Goal: Check status: Check status

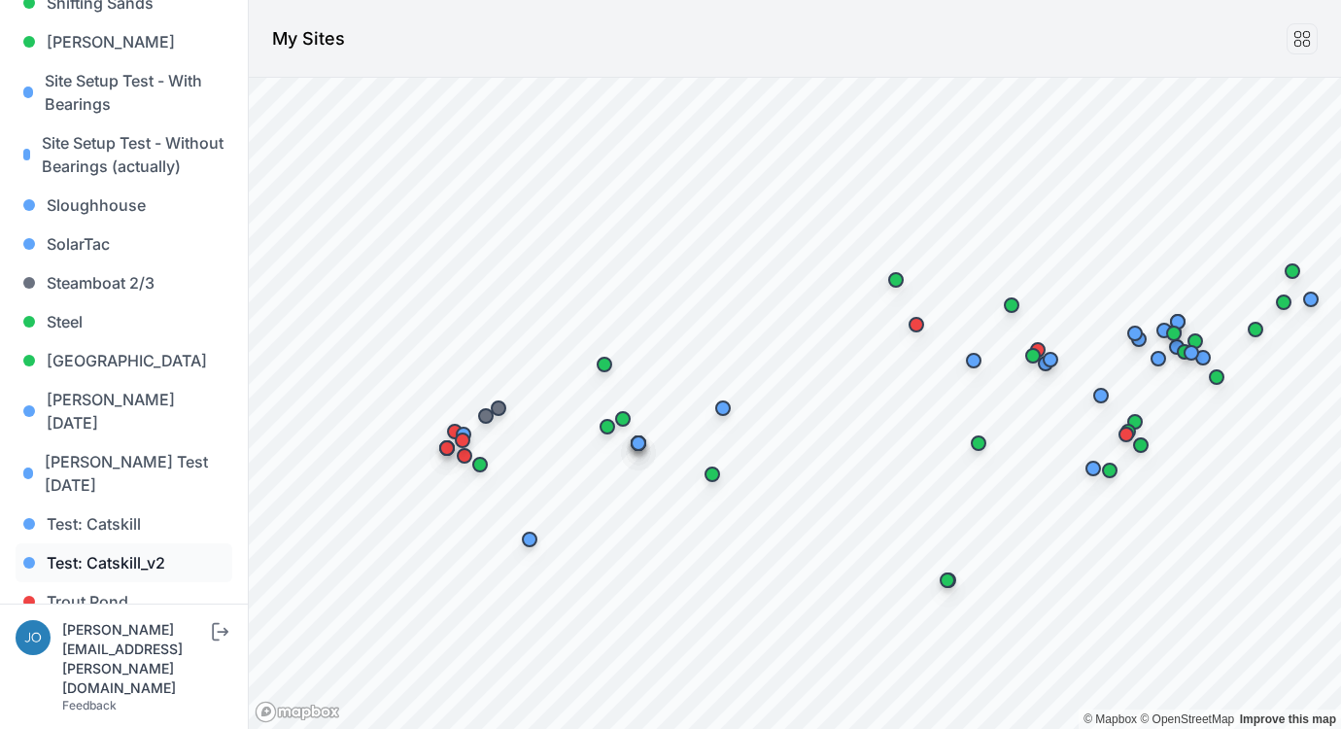
scroll to position [2012, 0]
click at [70, 662] on link "Whitetail" at bounding box center [124, 681] width 217 height 39
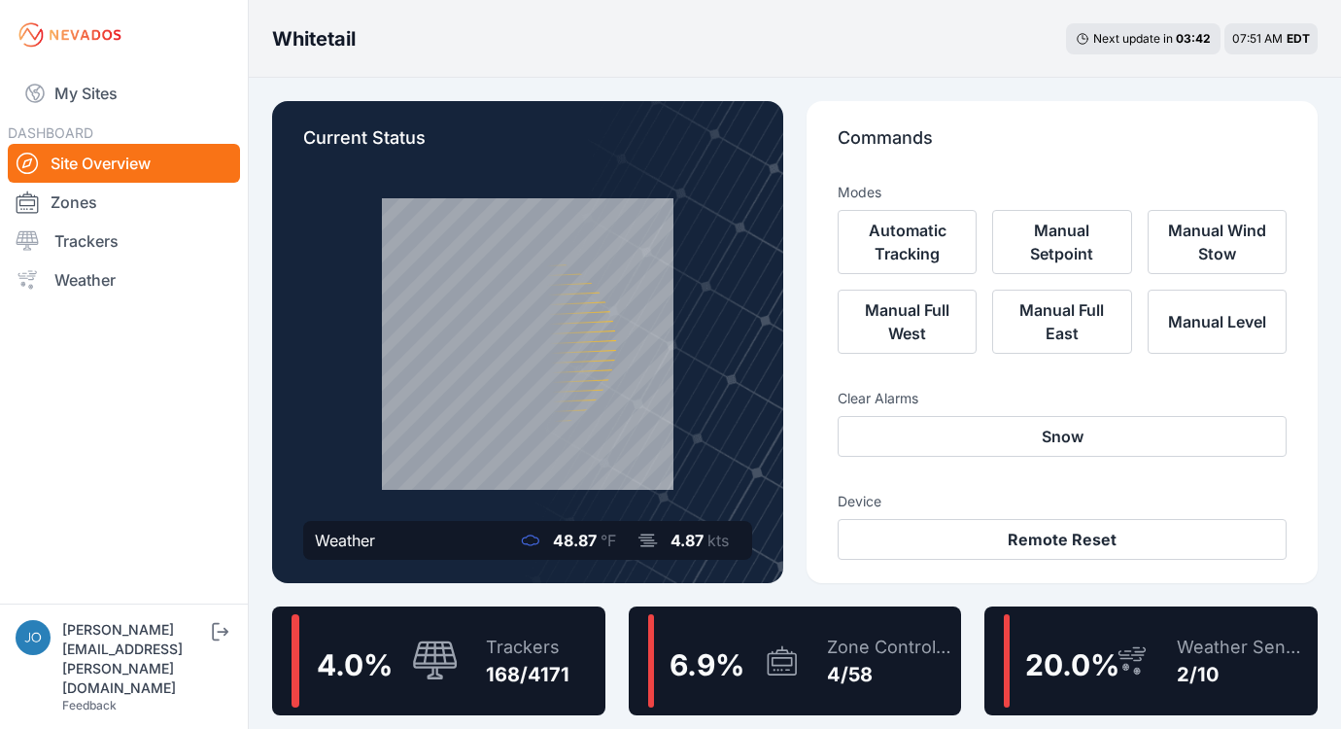
click at [543, 633] on div "Trackers 168/4171" at bounding box center [517, 660] width 103 height 93
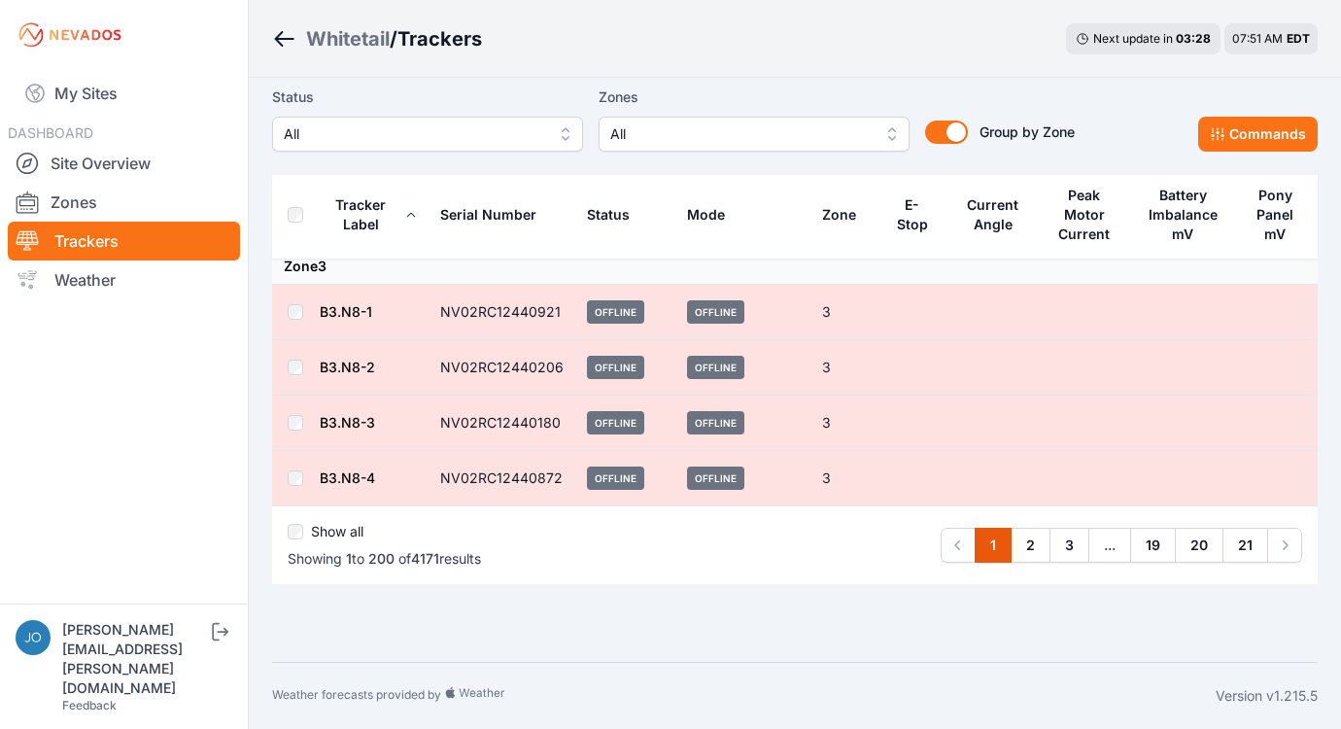
scroll to position [11000, 0]
click at [87, 287] on link "Weather" at bounding box center [124, 279] width 232 height 39
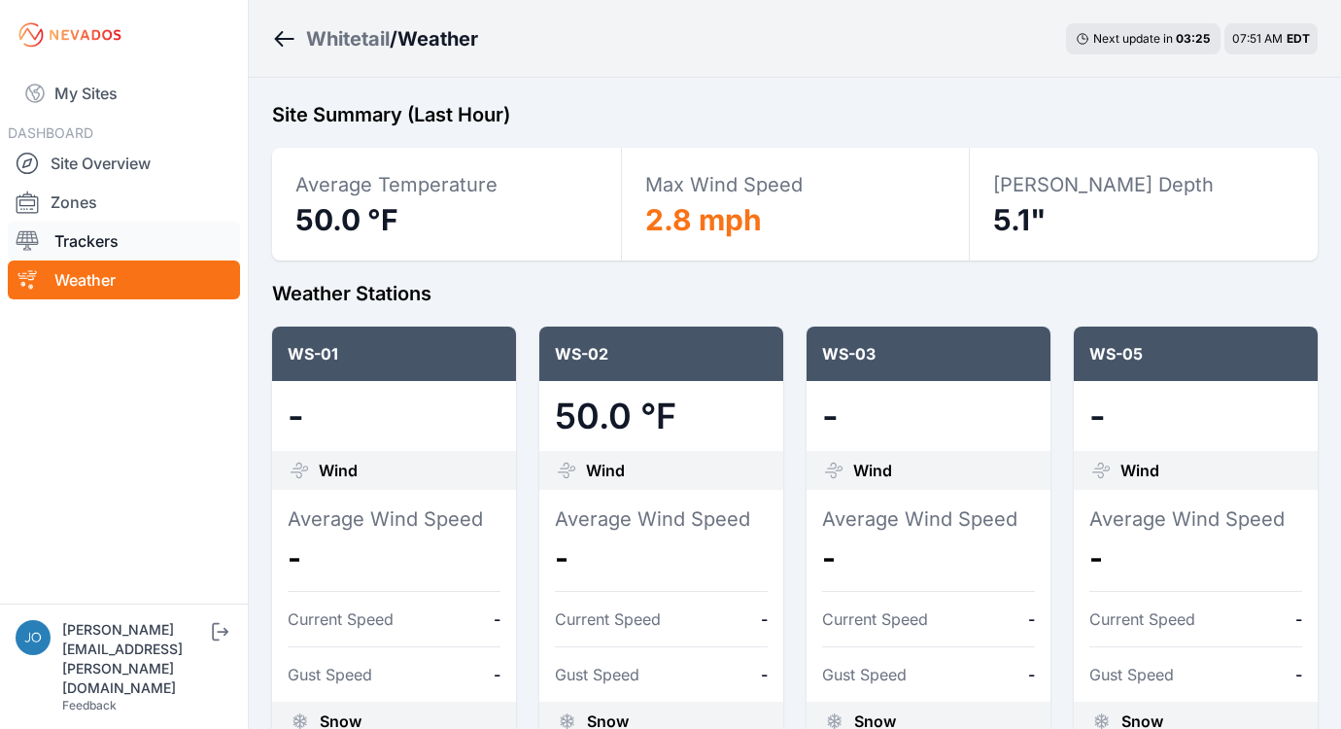
click at [59, 233] on link "Trackers" at bounding box center [124, 241] width 232 height 39
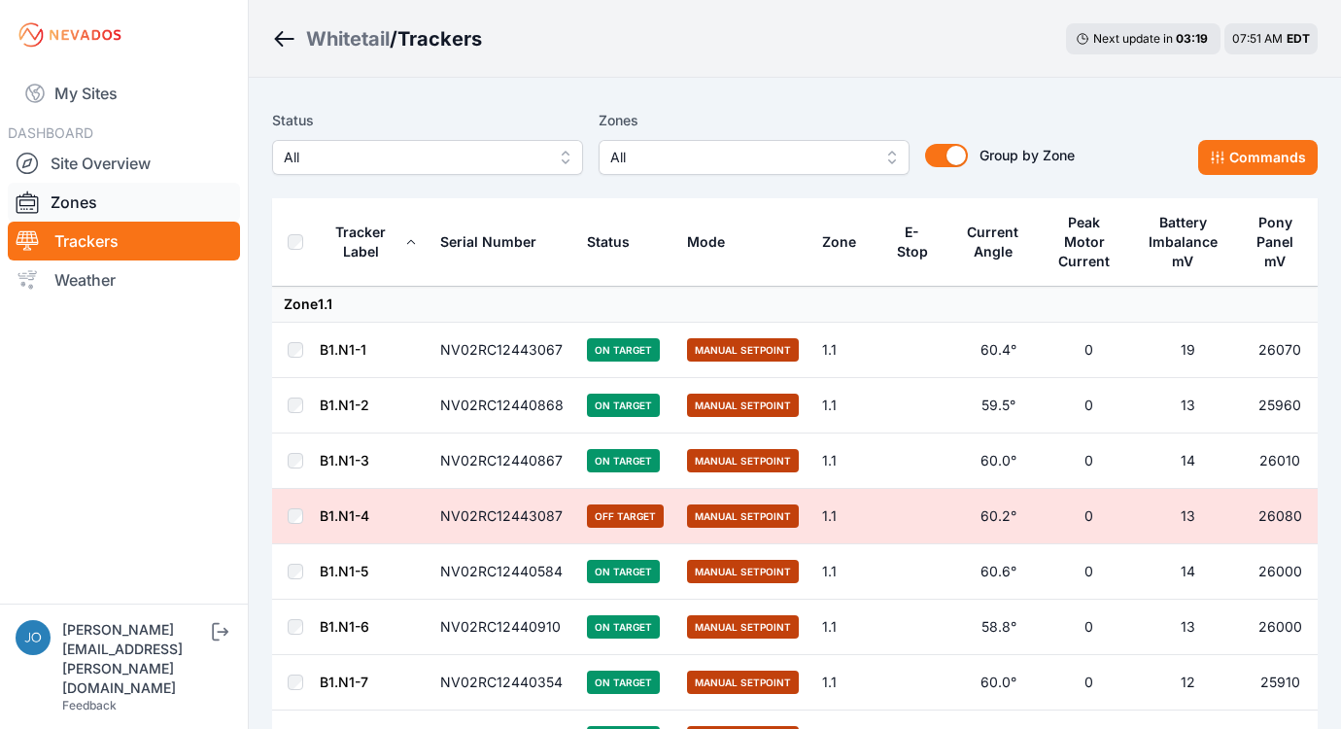
click at [92, 215] on link "Zones" at bounding box center [124, 202] width 232 height 39
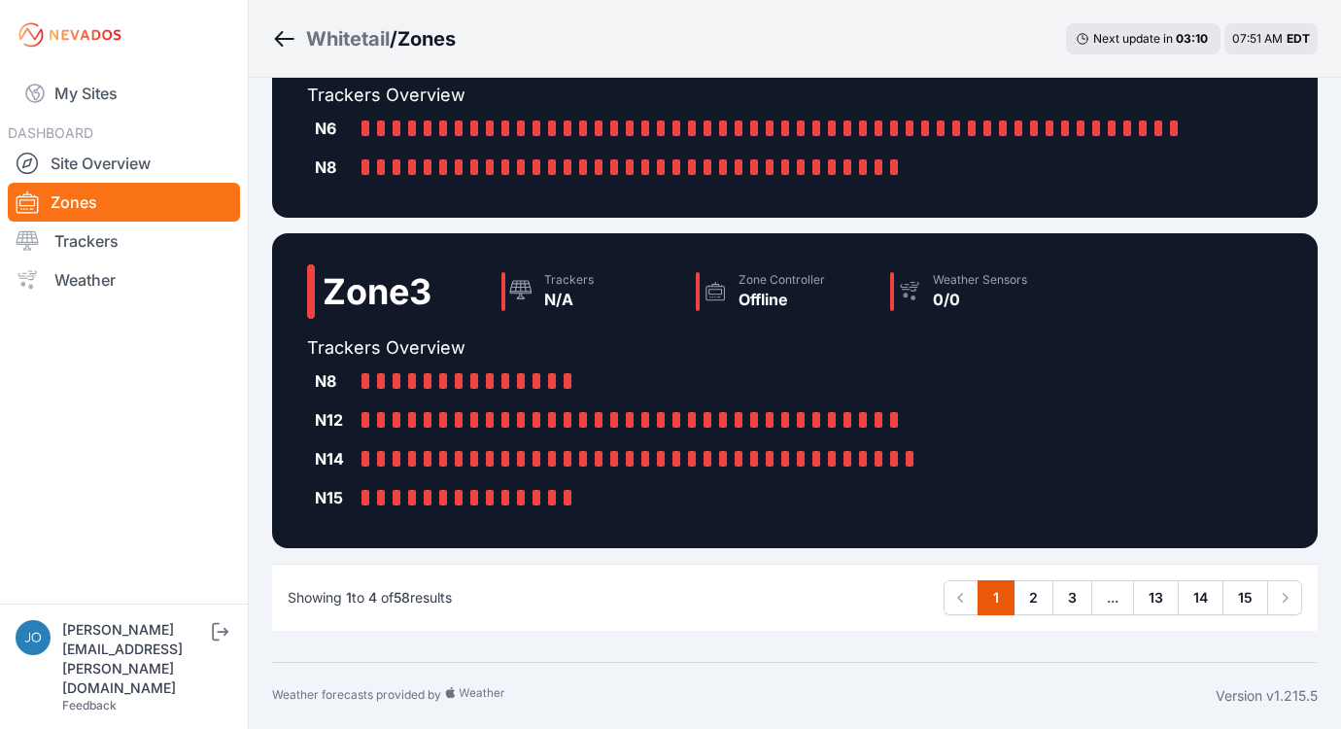
scroll to position [742, 0]
click at [1032, 601] on link "2" at bounding box center [1033, 597] width 40 height 35
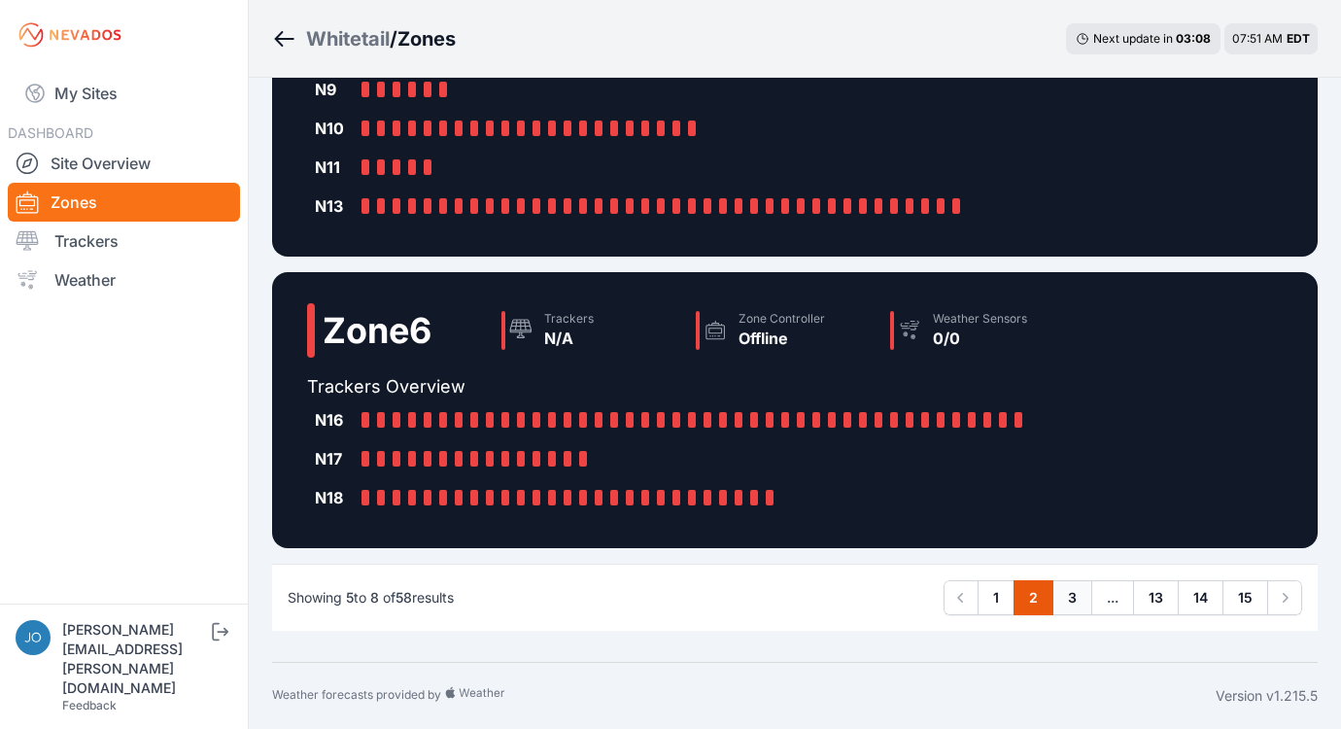
scroll to position [703, 0]
click at [1067, 604] on link "3" at bounding box center [1072, 597] width 40 height 35
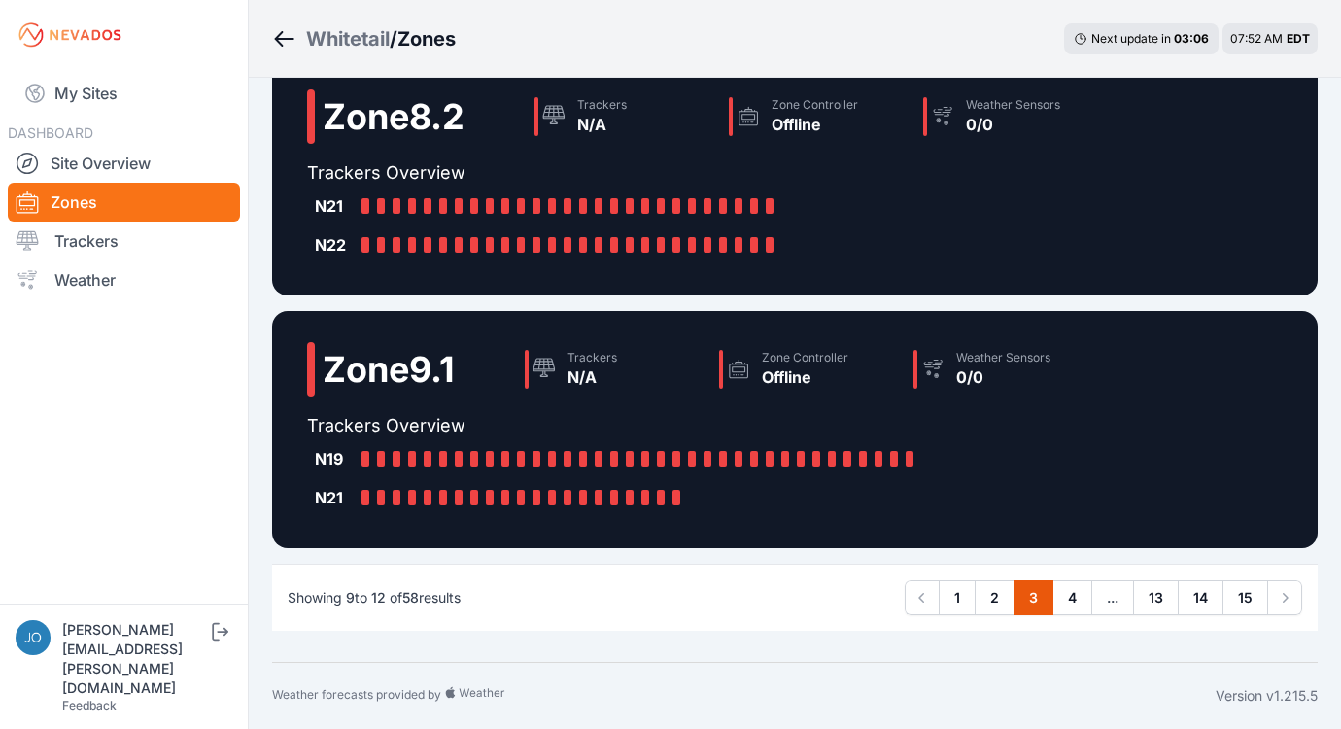
scroll to position [587, 0]
click at [1067, 600] on link "4" at bounding box center [1072, 597] width 40 height 35
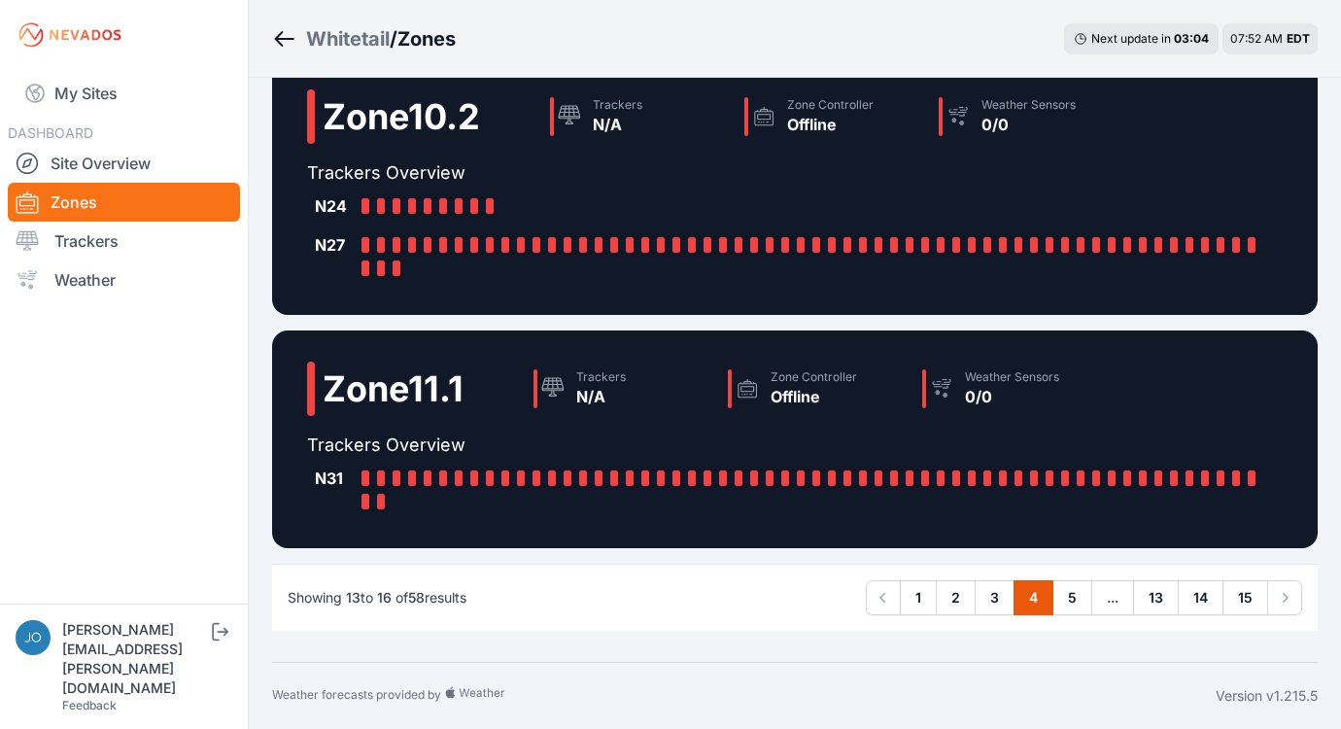
scroll to position [548, 0]
click at [1080, 607] on link "5" at bounding box center [1072, 597] width 40 height 35
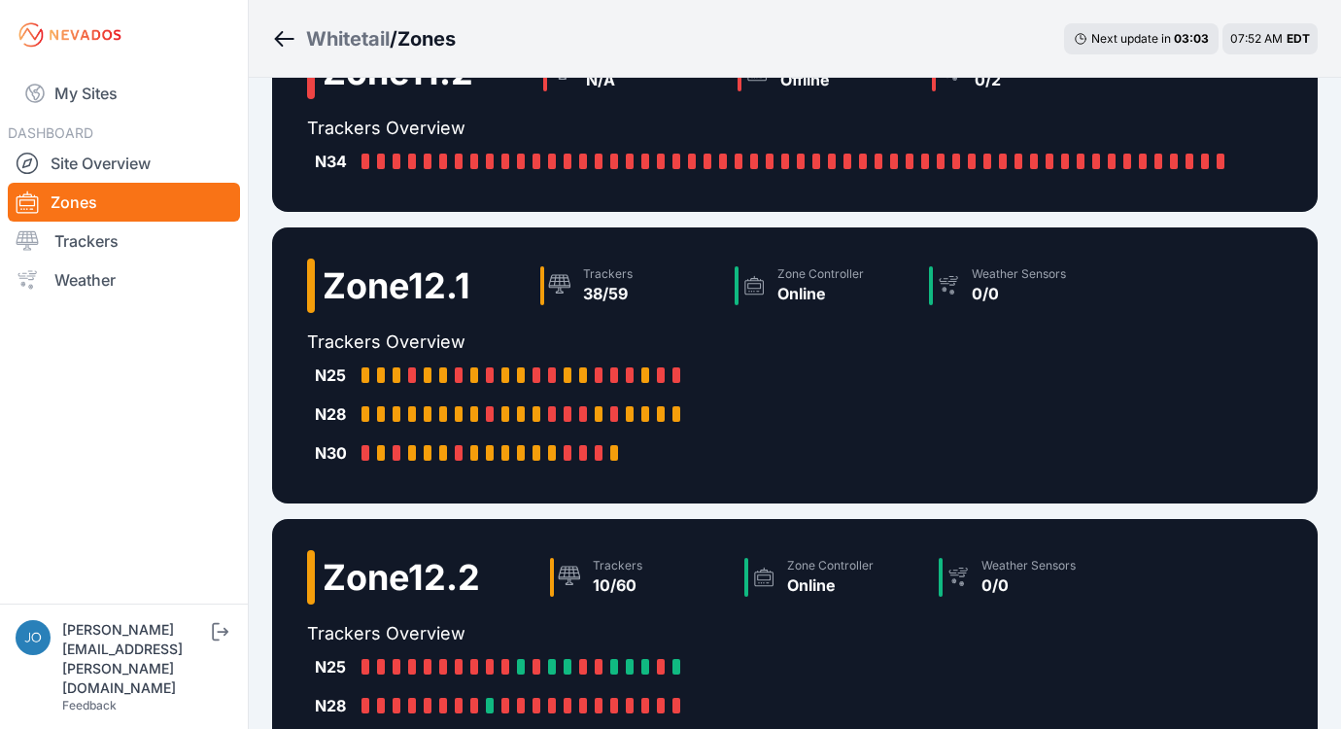
scroll to position [118, 0]
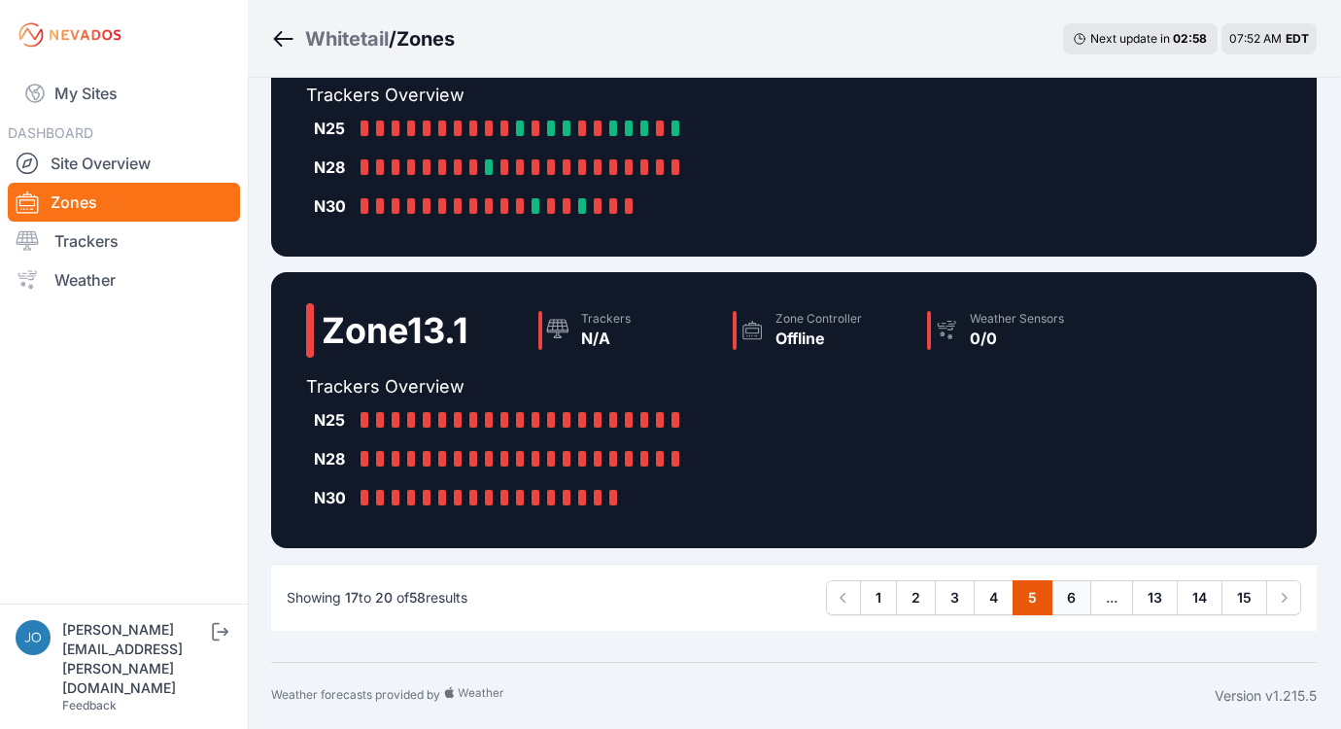
click at [1073, 607] on link "6" at bounding box center [1071, 597] width 40 height 35
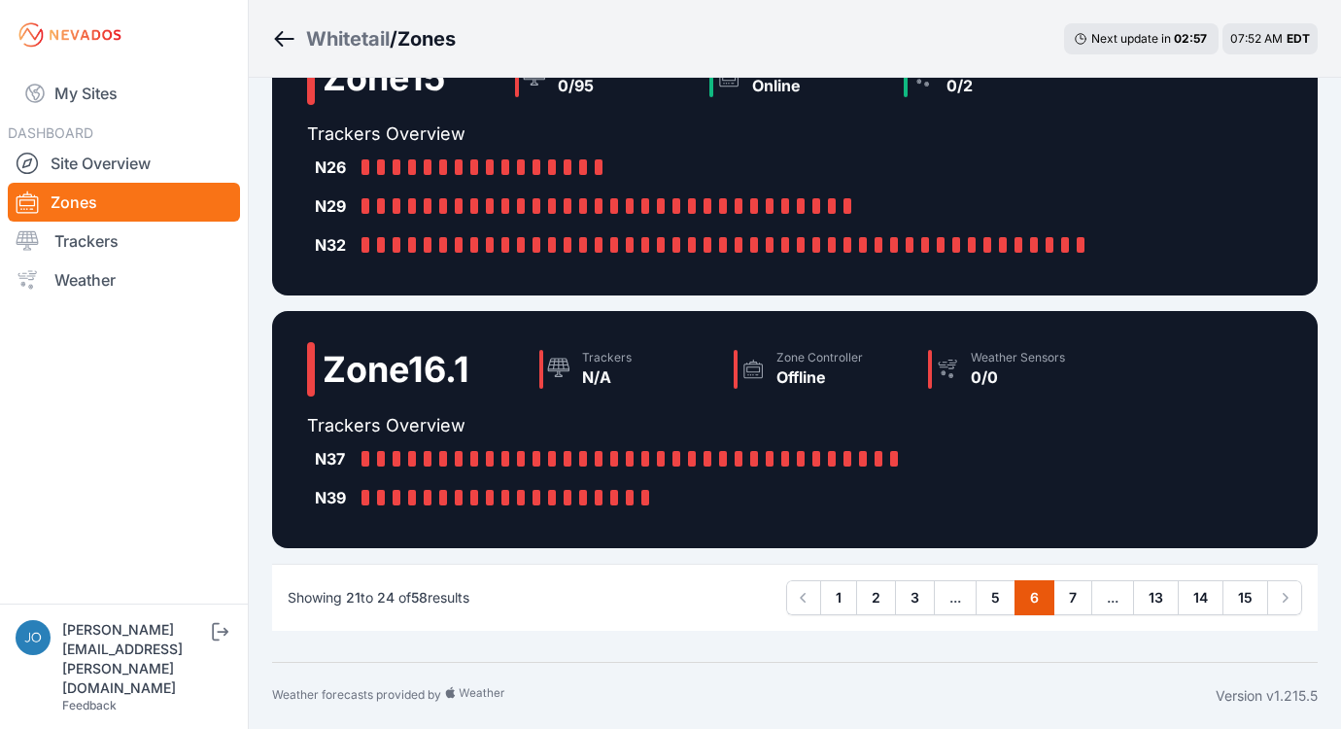
scroll to position [665, 0]
click at [1080, 598] on link "7" at bounding box center [1072, 597] width 39 height 35
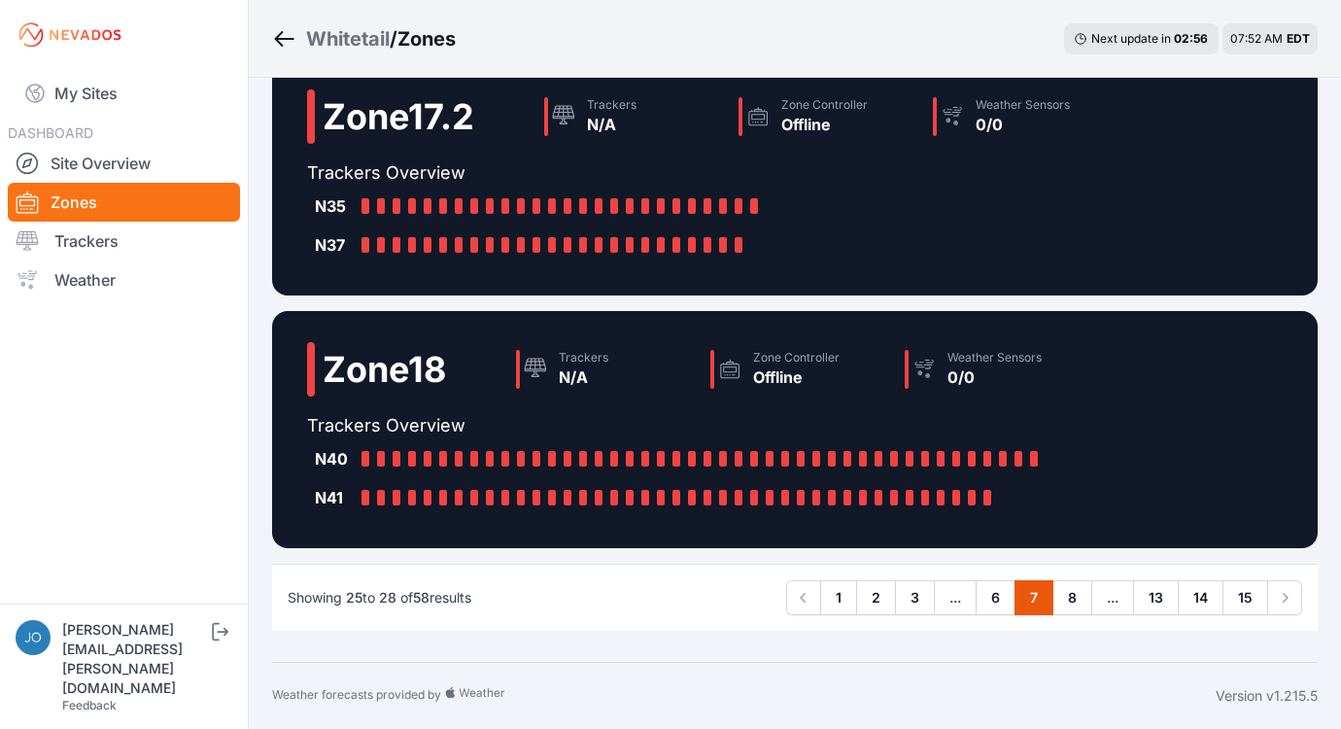
scroll to position [509, 0]
click at [1072, 587] on link "8" at bounding box center [1072, 597] width 40 height 35
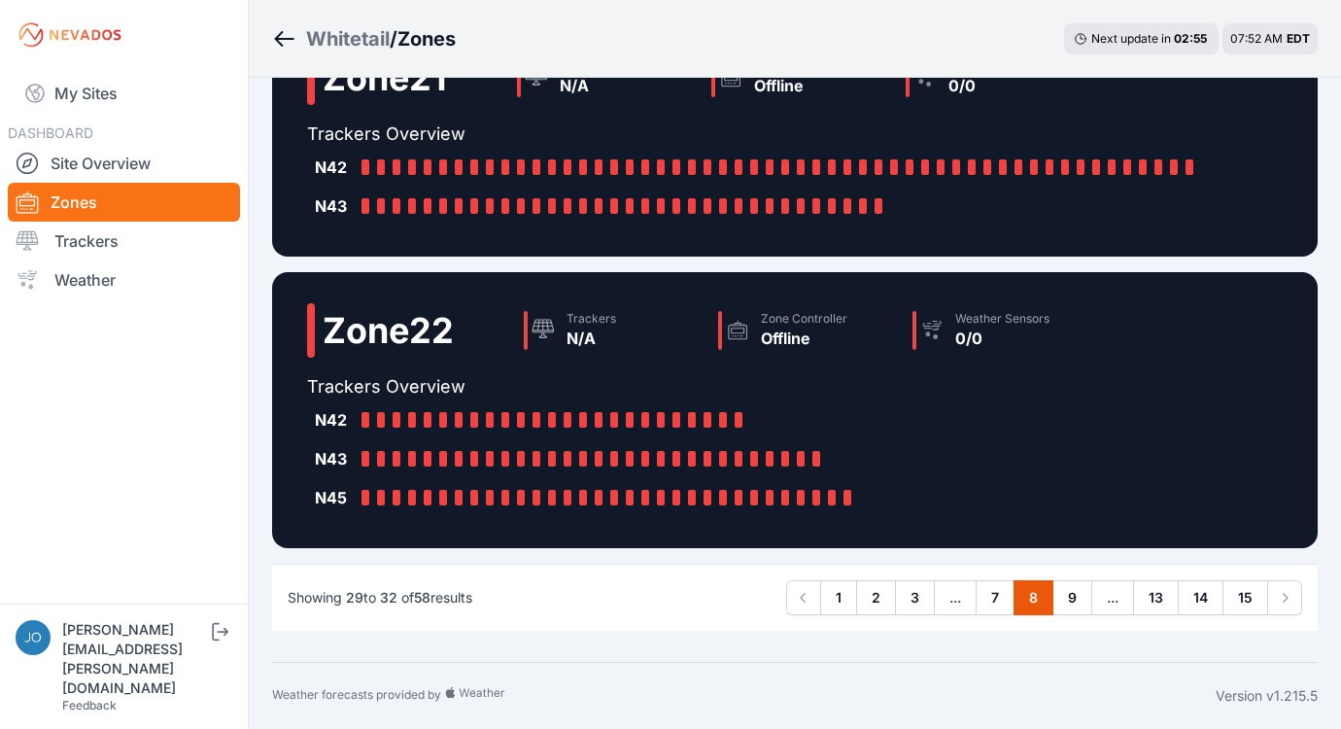
scroll to position [587, 0]
click at [1076, 599] on link "9" at bounding box center [1072, 597] width 40 height 35
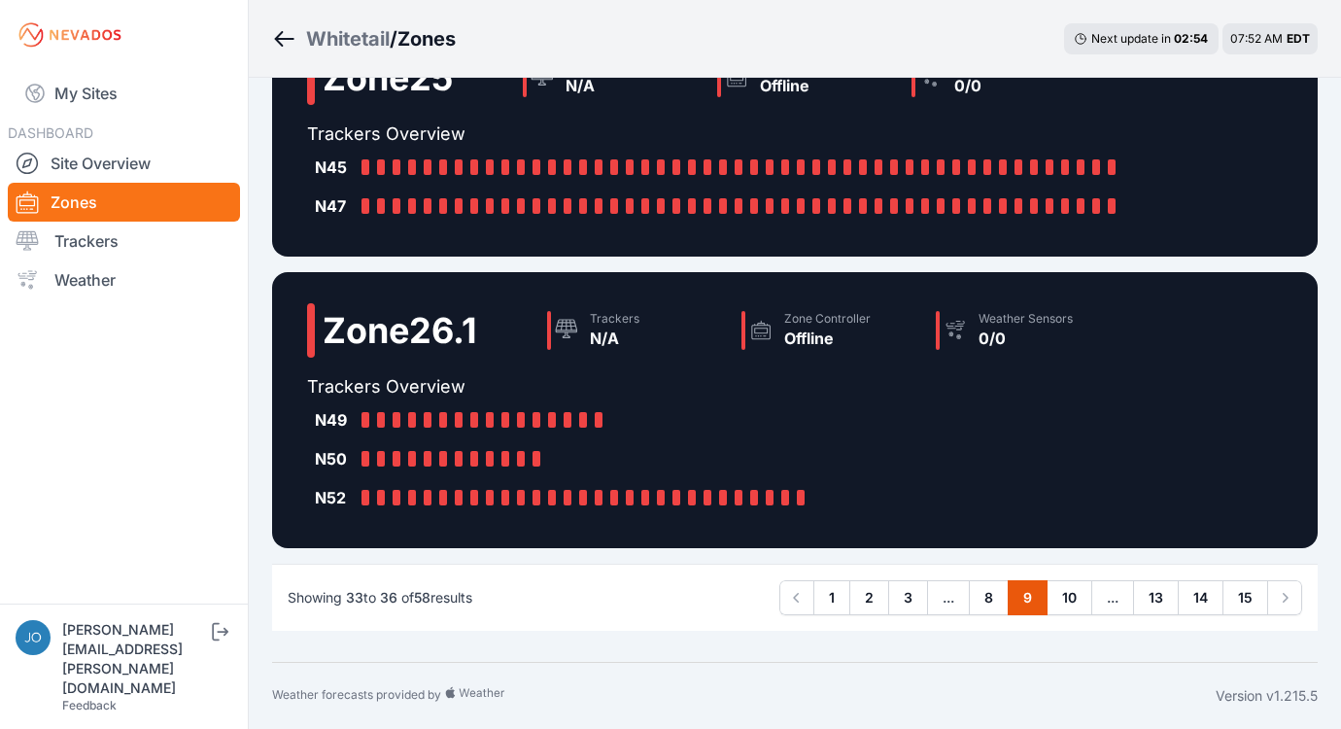
scroll to position [665, 0]
click at [1065, 592] on link "10" at bounding box center [1069, 597] width 46 height 35
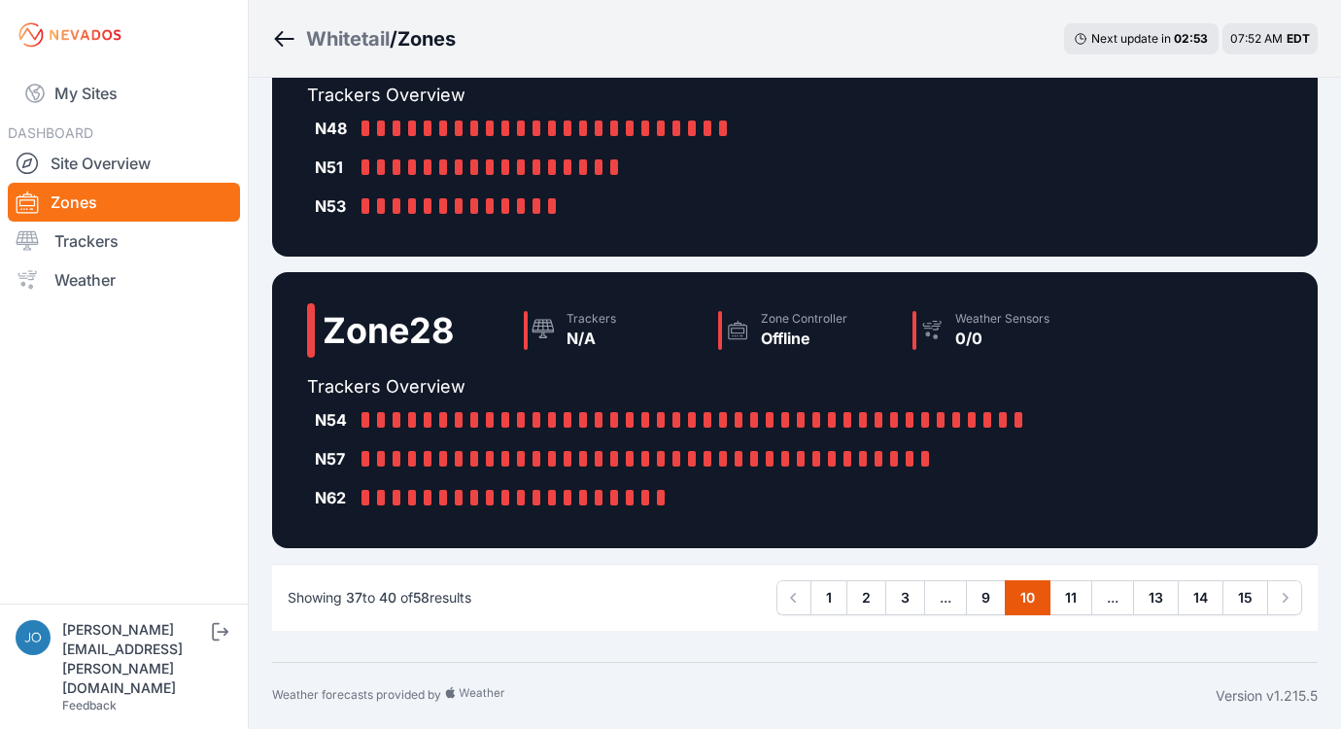
scroll to position [703, 0]
click at [1083, 602] on link "11" at bounding box center [1070, 597] width 43 height 35
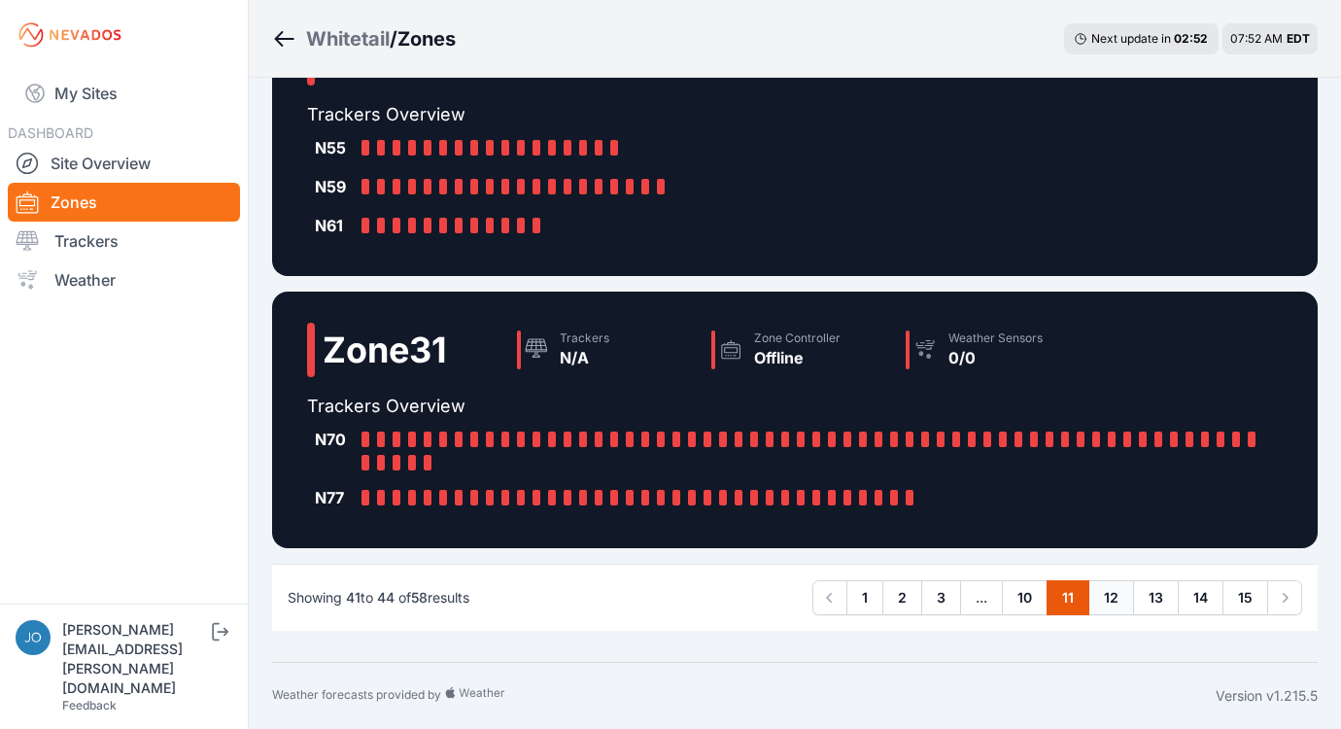
scroll to position [762, 0]
click at [1111, 604] on link "12" at bounding box center [1111, 597] width 46 height 35
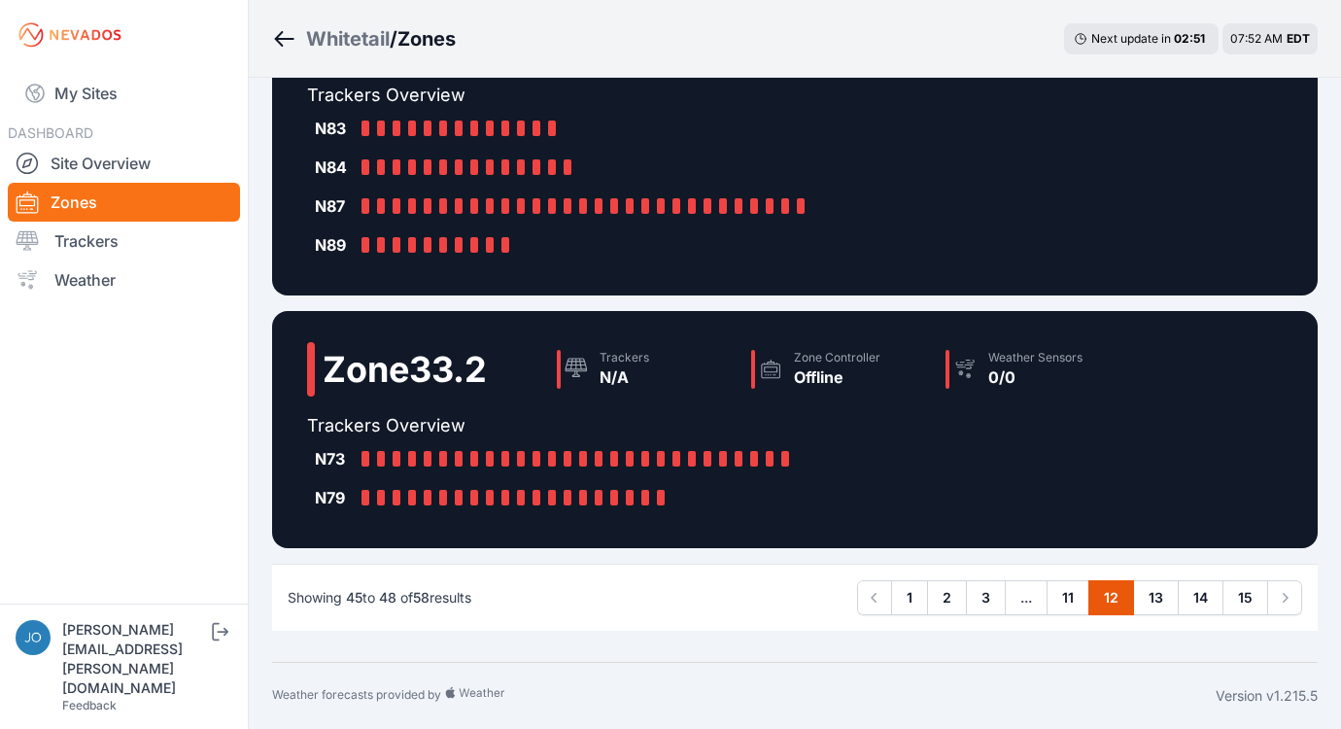
scroll to position [626, 0]
click at [1154, 607] on link "13" at bounding box center [1156, 597] width 46 height 35
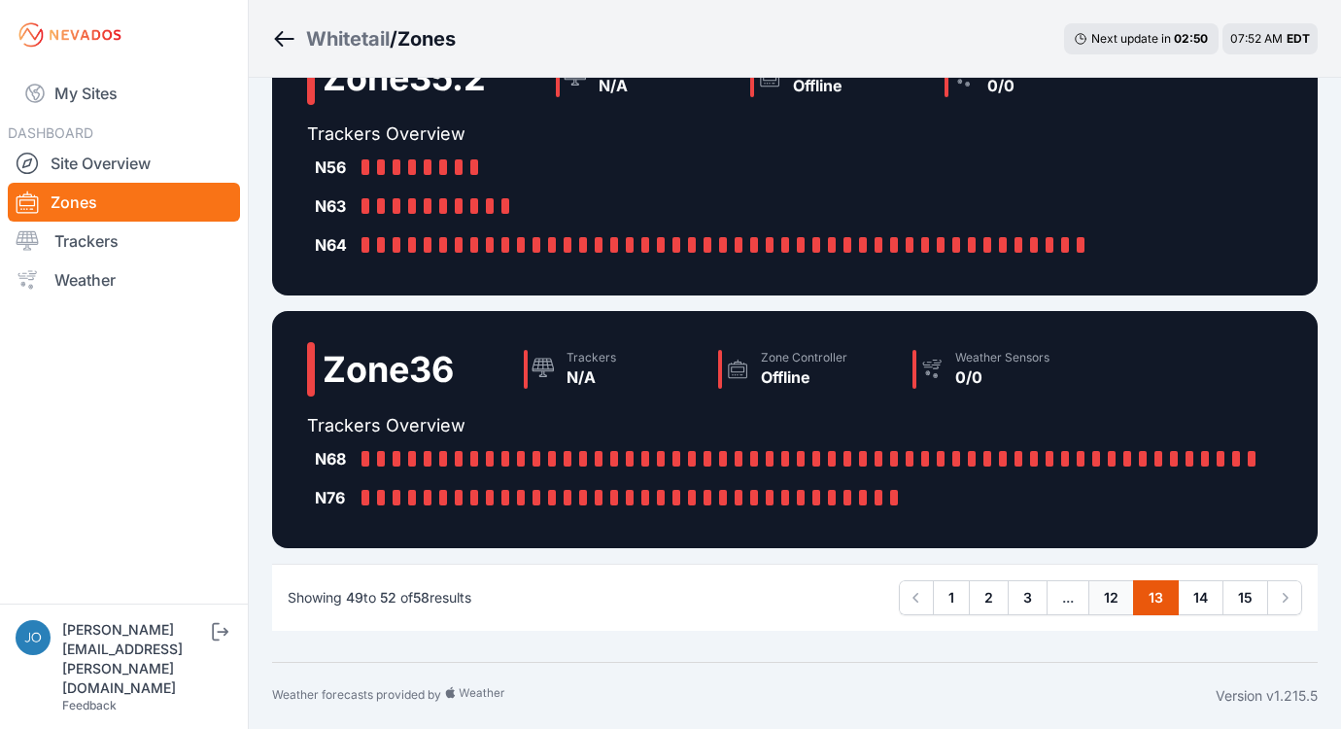
scroll to position [587, 0]
click at [1199, 602] on link "14" at bounding box center [1201, 597] width 46 height 35
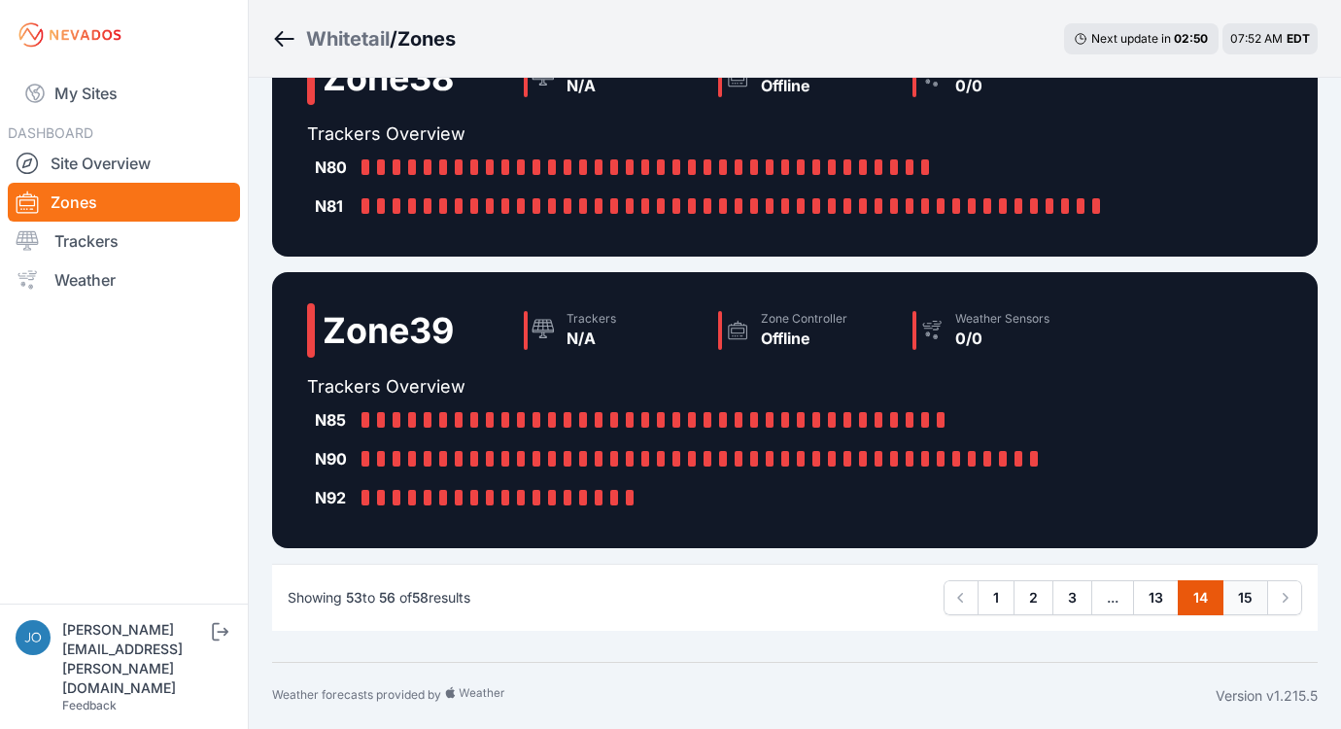
scroll to position [665, 0]
click at [1242, 604] on link "15" at bounding box center [1245, 597] width 46 height 35
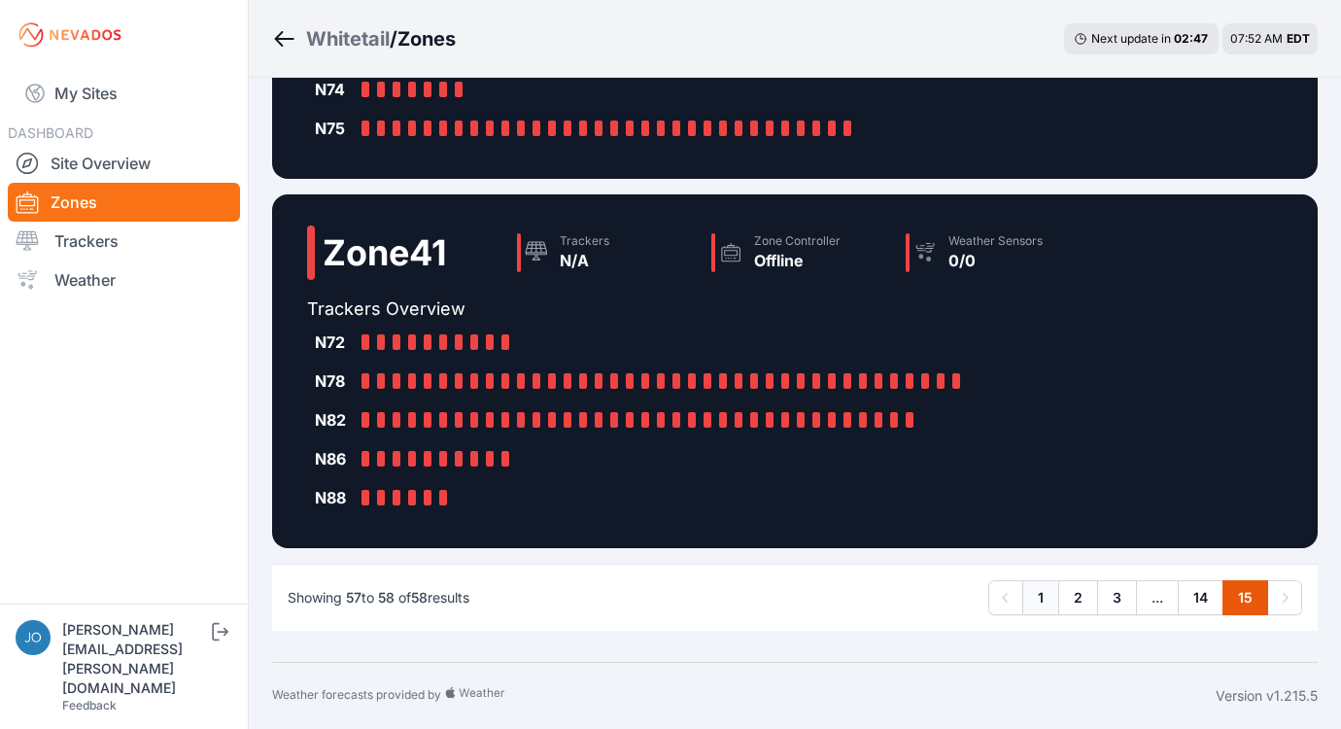
click at [1039, 604] on link "1" at bounding box center [1040, 597] width 37 height 35
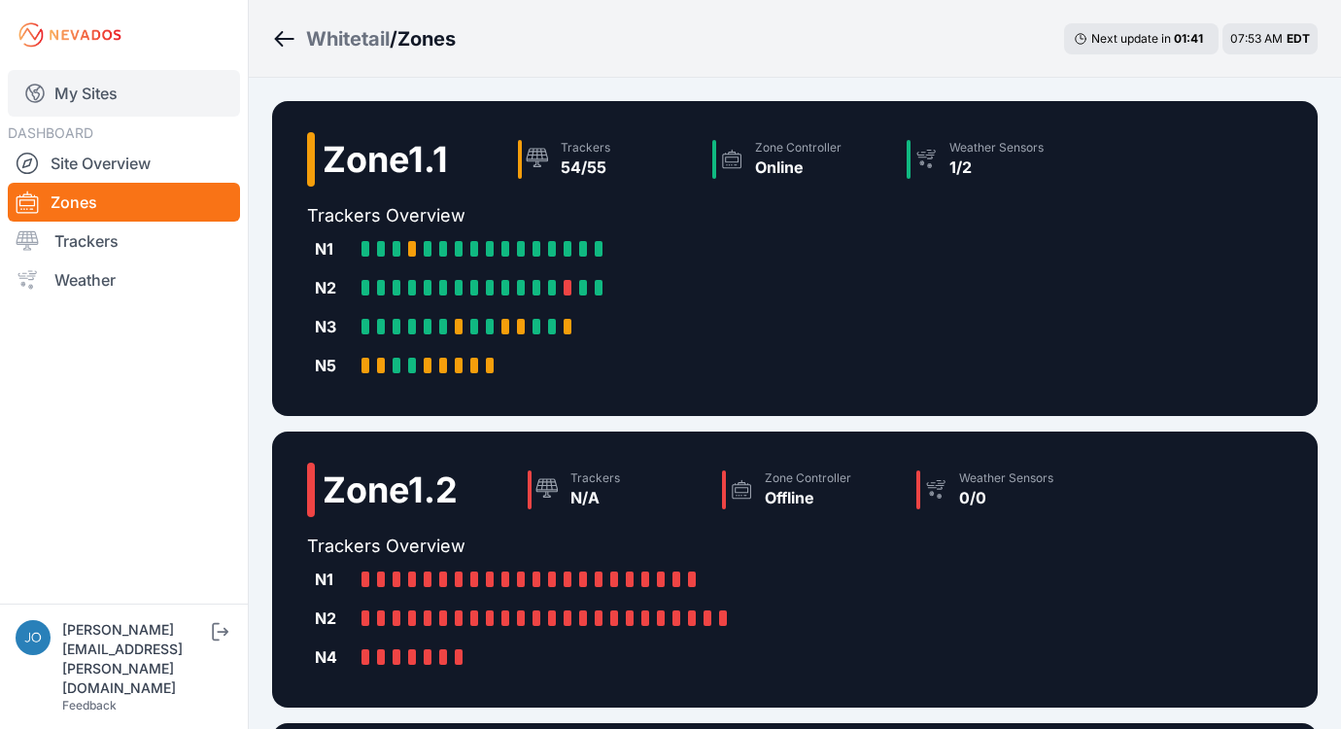
click at [70, 100] on link "My Sites" at bounding box center [124, 93] width 232 height 47
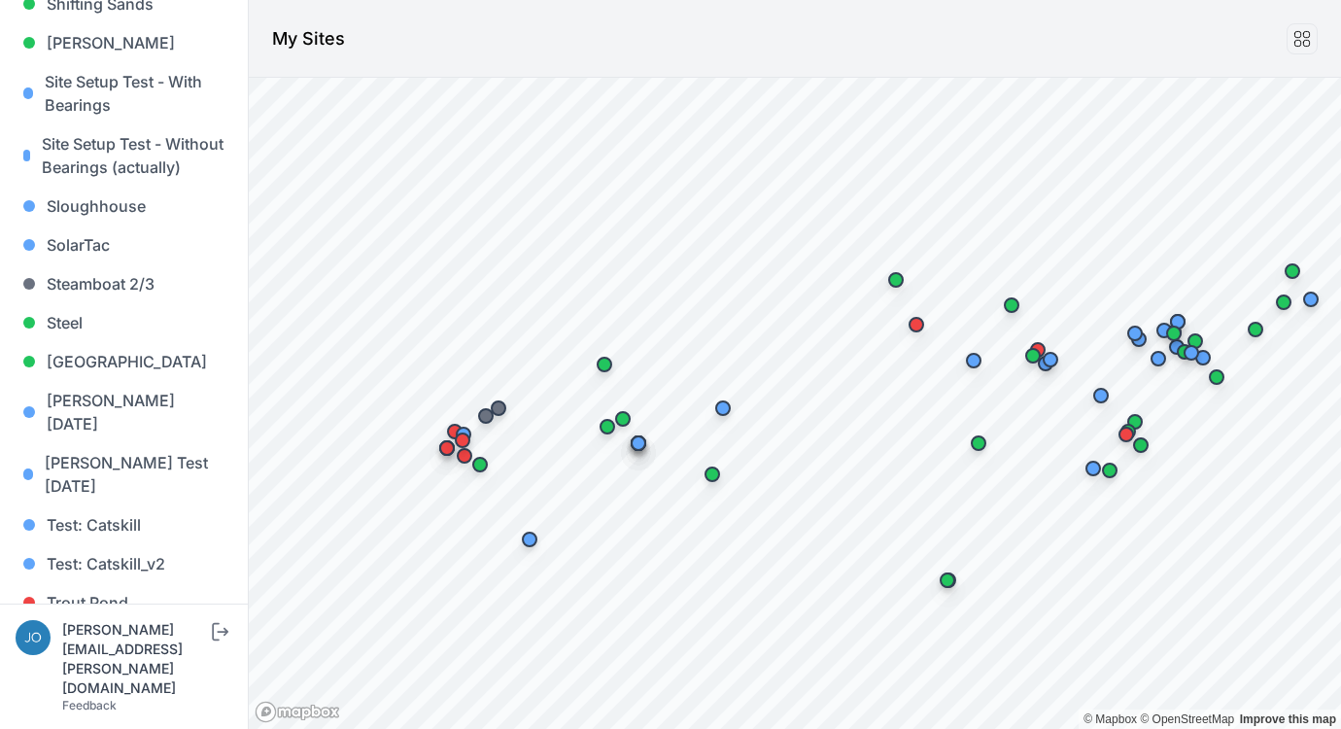
scroll to position [2012, 0]
click at [107, 662] on link "Whitetail" at bounding box center [124, 681] width 217 height 39
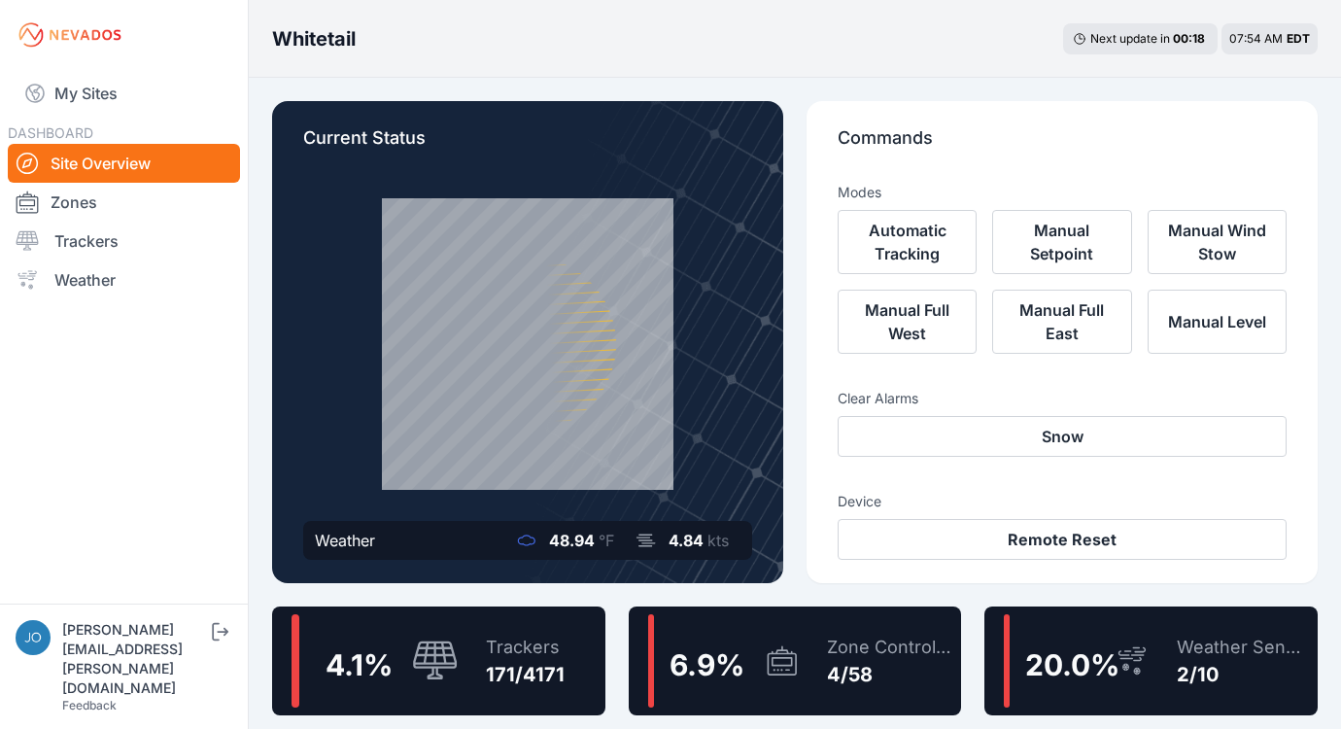
click at [549, 645] on div "Trackers" at bounding box center [525, 646] width 79 height 27
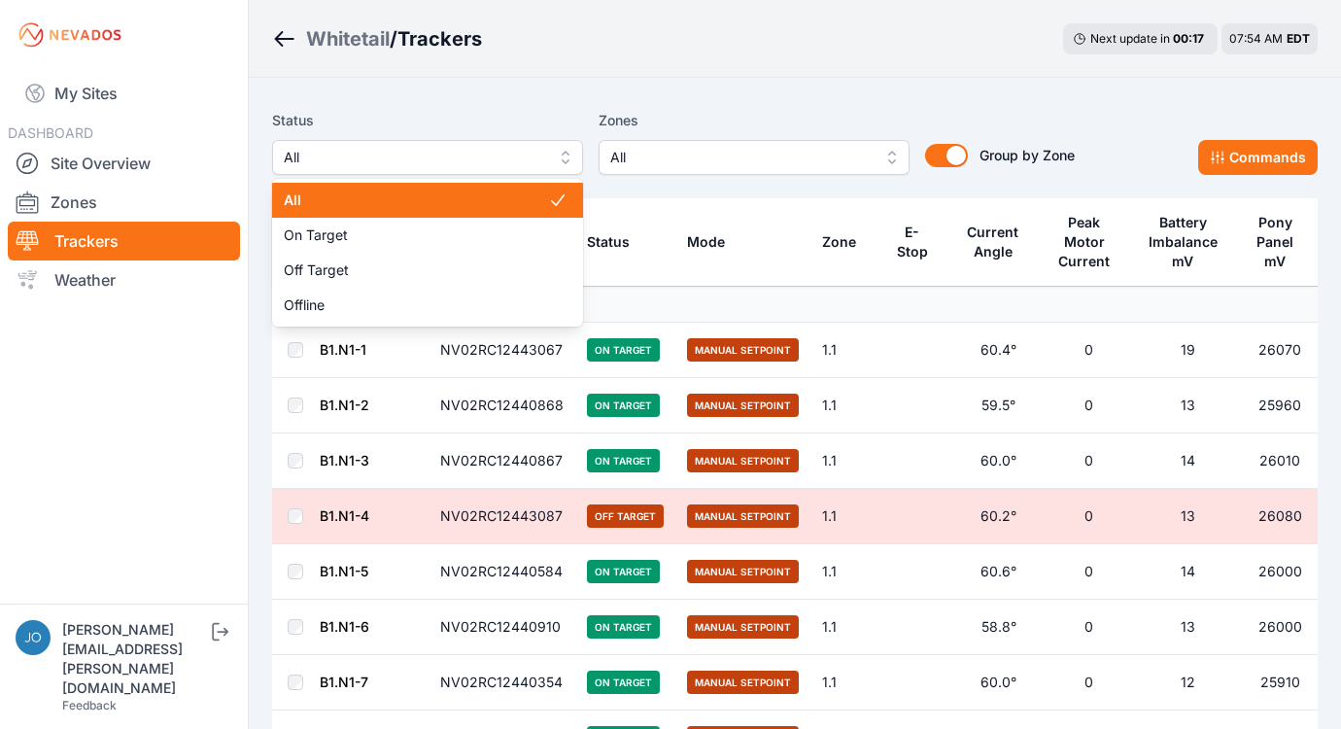
click at [357, 160] on span "All" at bounding box center [414, 157] width 260 height 23
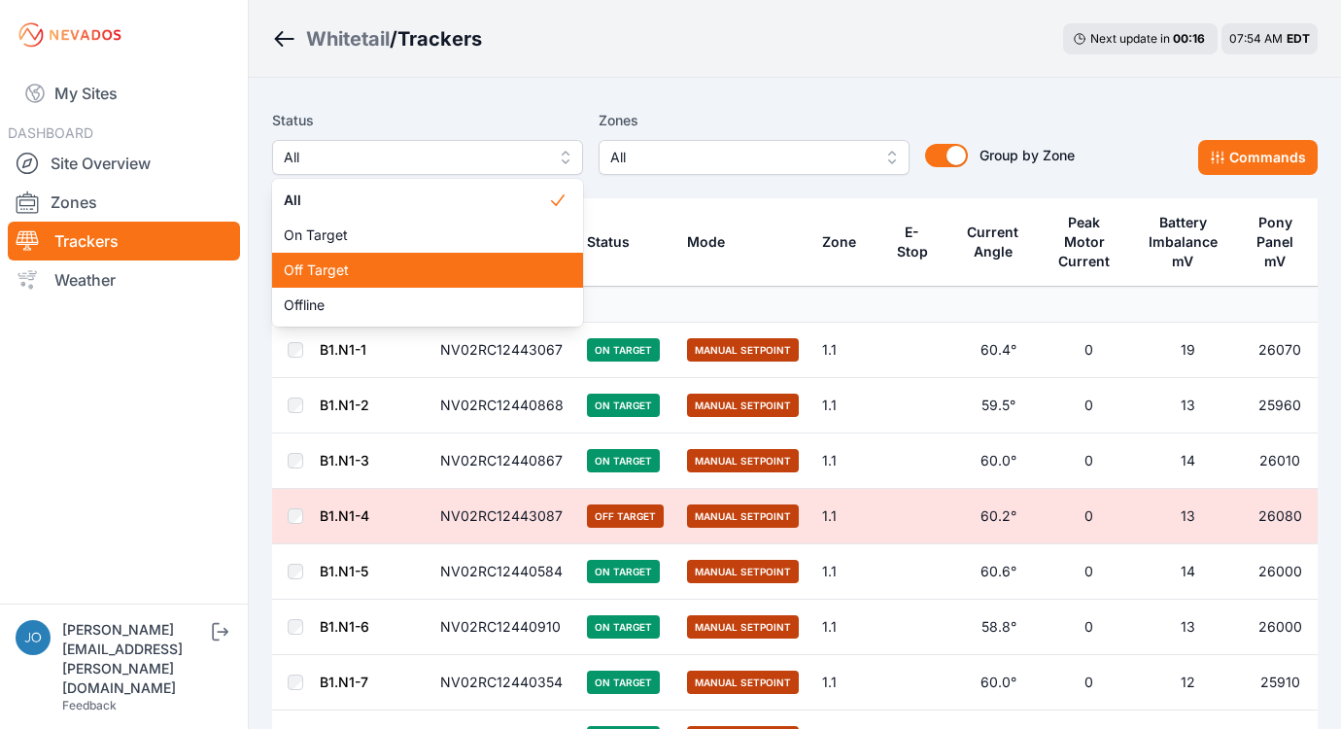
click at [355, 259] on div "Off Target" at bounding box center [427, 270] width 311 height 35
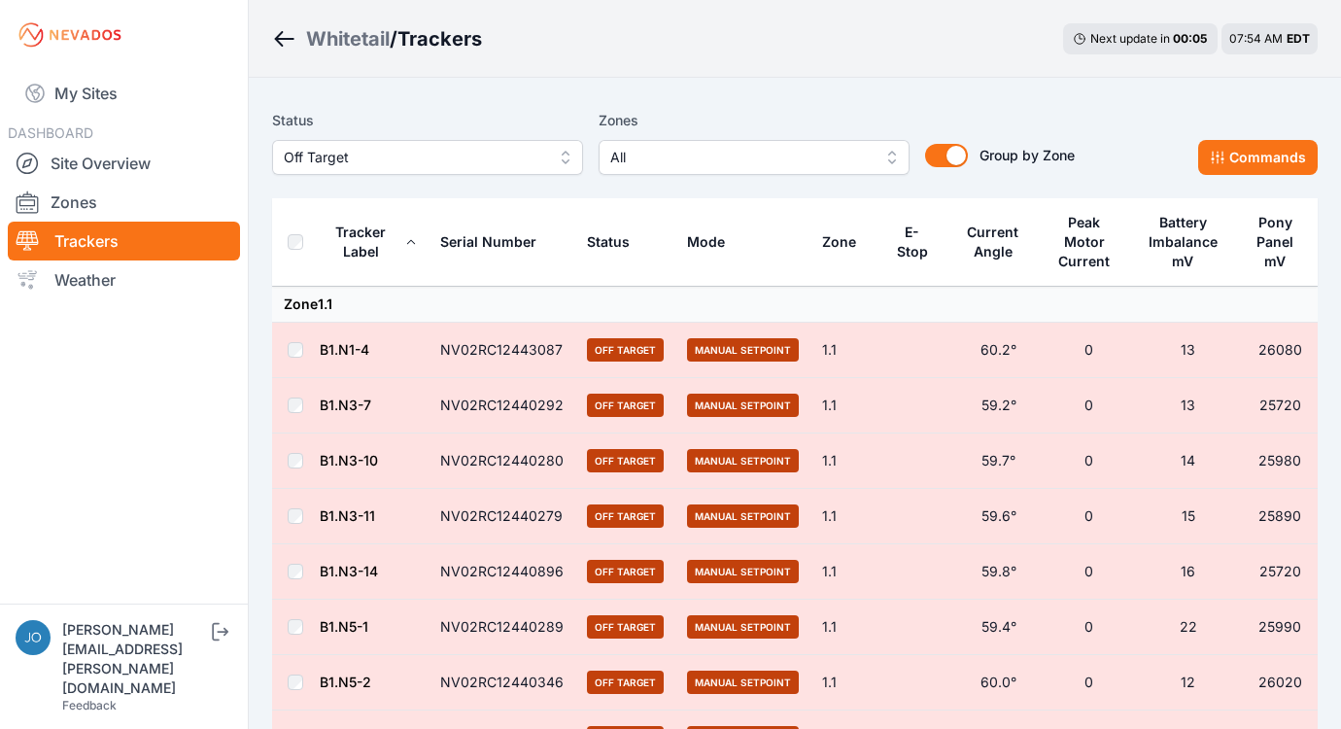
click at [1239, 175] on div "Status Off Target Zones All Group by Zone Group by Zone Commands" at bounding box center [794, 149] width 1045 height 97
click at [1240, 168] on button "Commands" at bounding box center [1258, 157] width 120 height 35
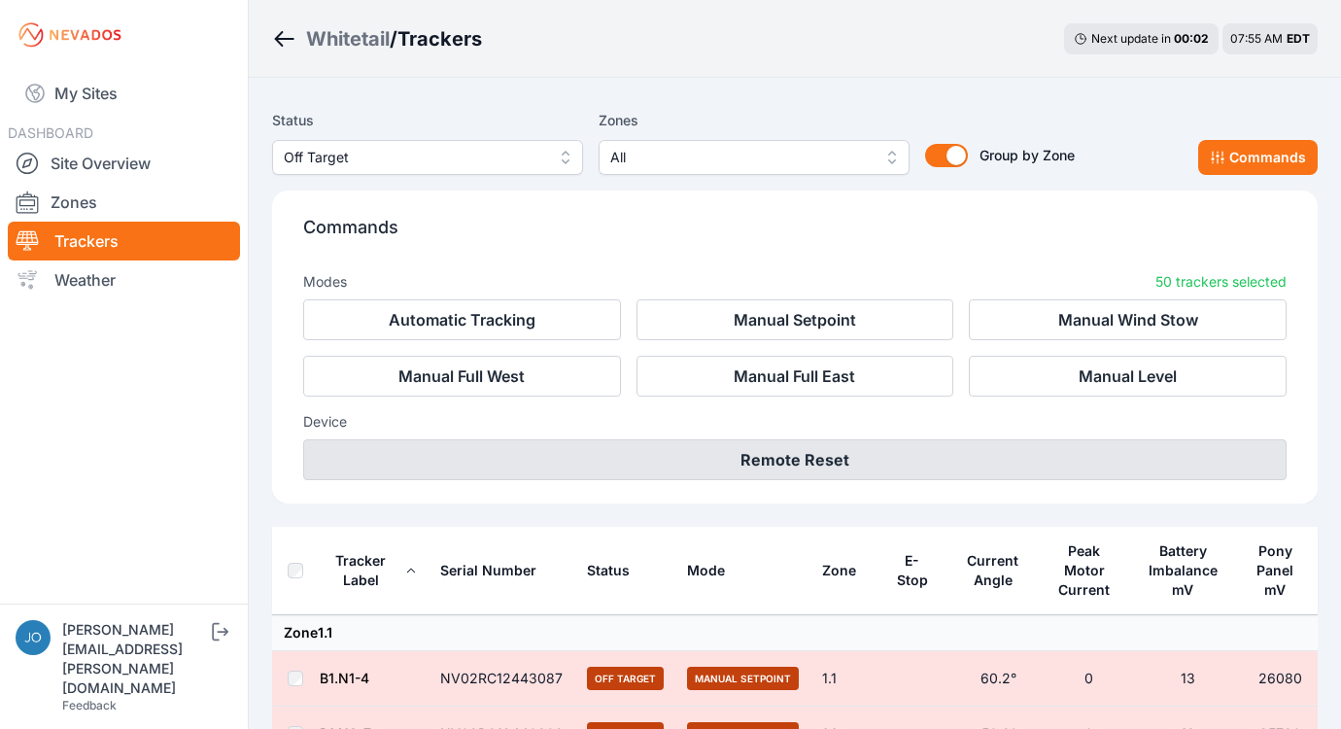
click at [879, 454] on button "Remote Reset" at bounding box center [794, 459] width 983 height 41
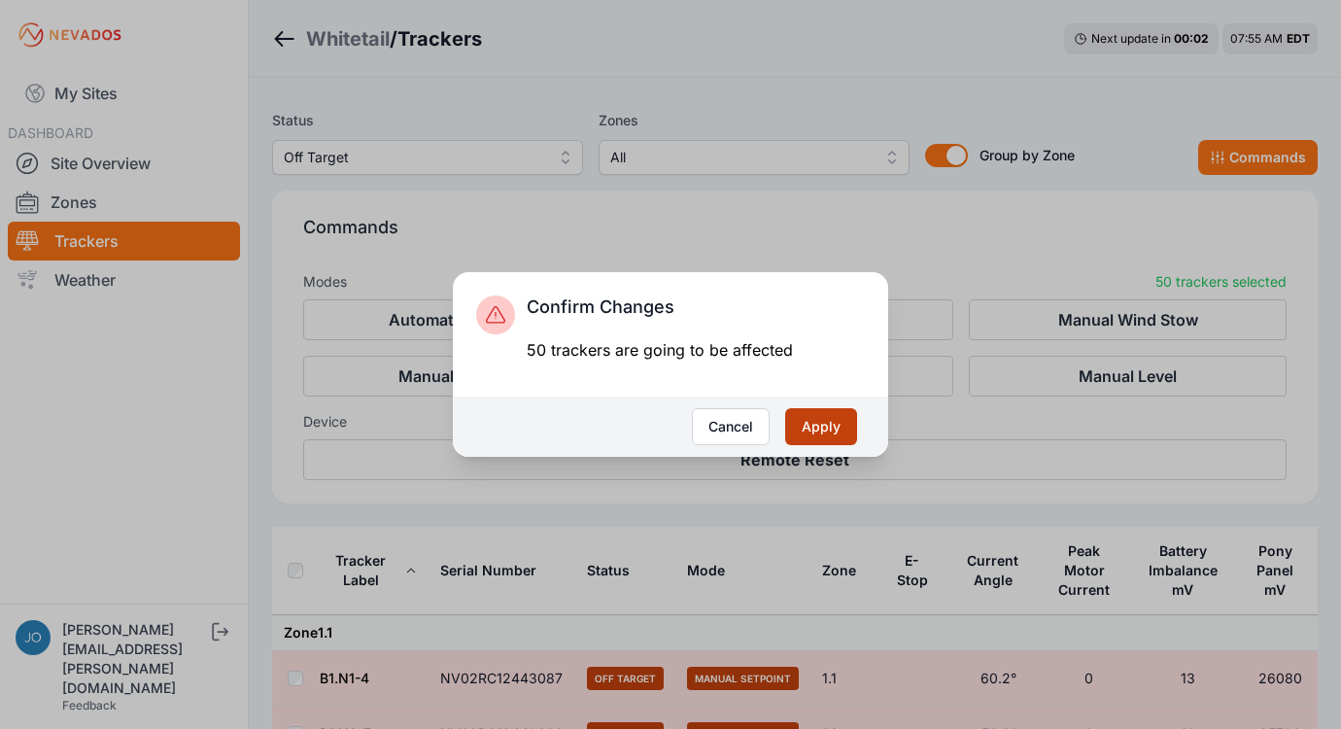
click at [827, 436] on button "Apply" at bounding box center [821, 426] width 72 height 37
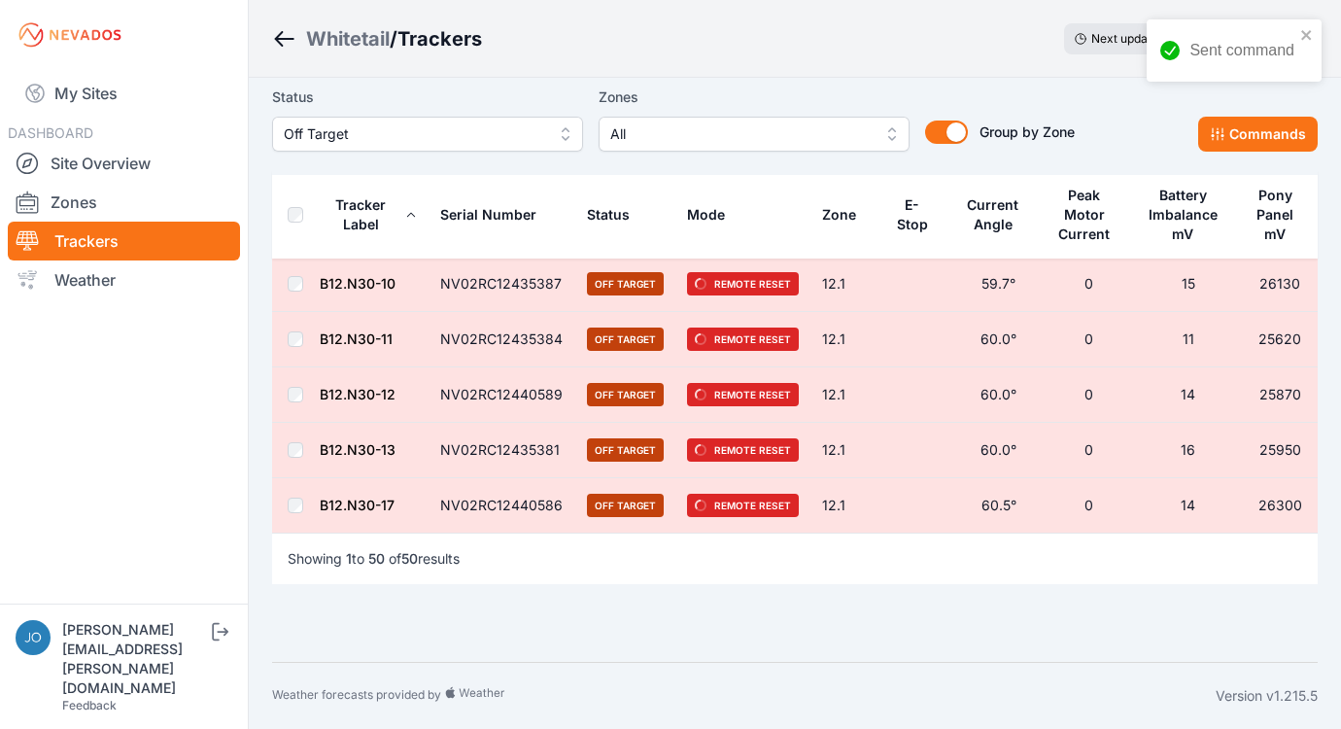
scroll to position [2594, 0]
click at [337, 44] on div "Whitetail" at bounding box center [348, 38] width 84 height 27
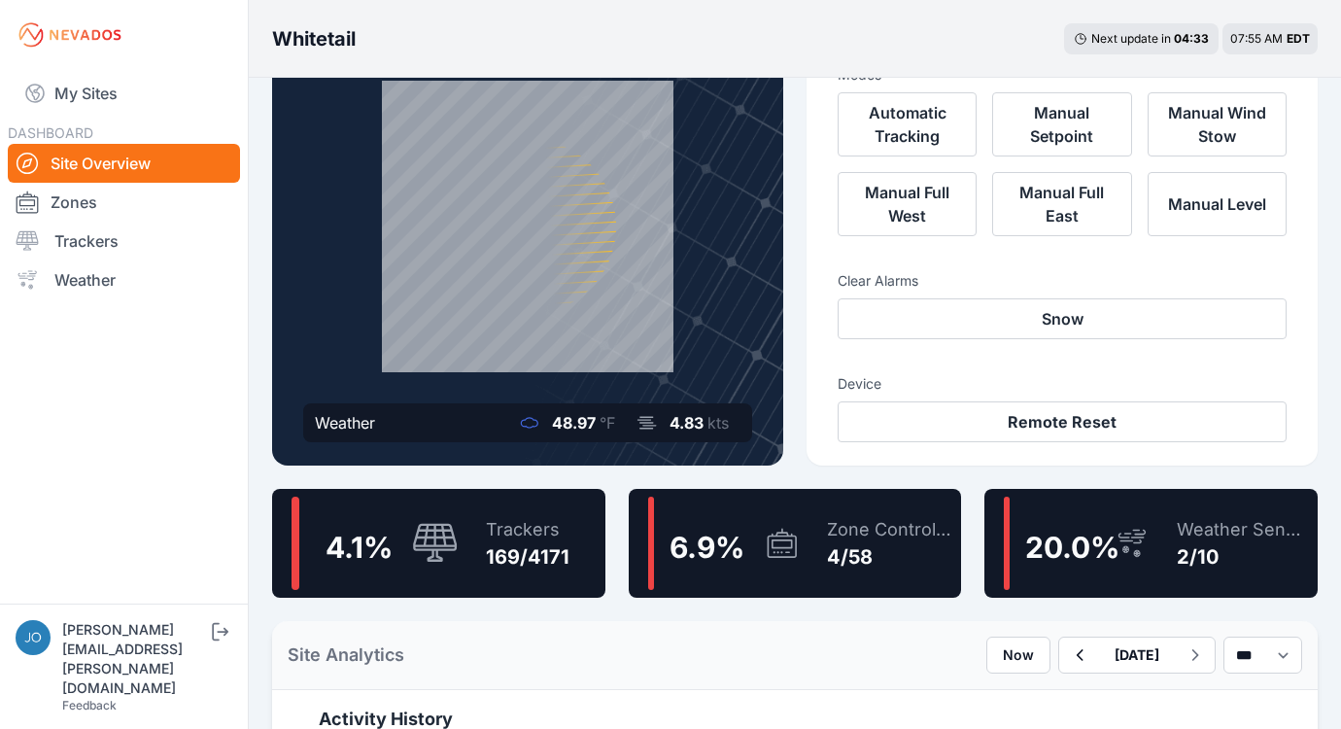
scroll to position [136, 0]
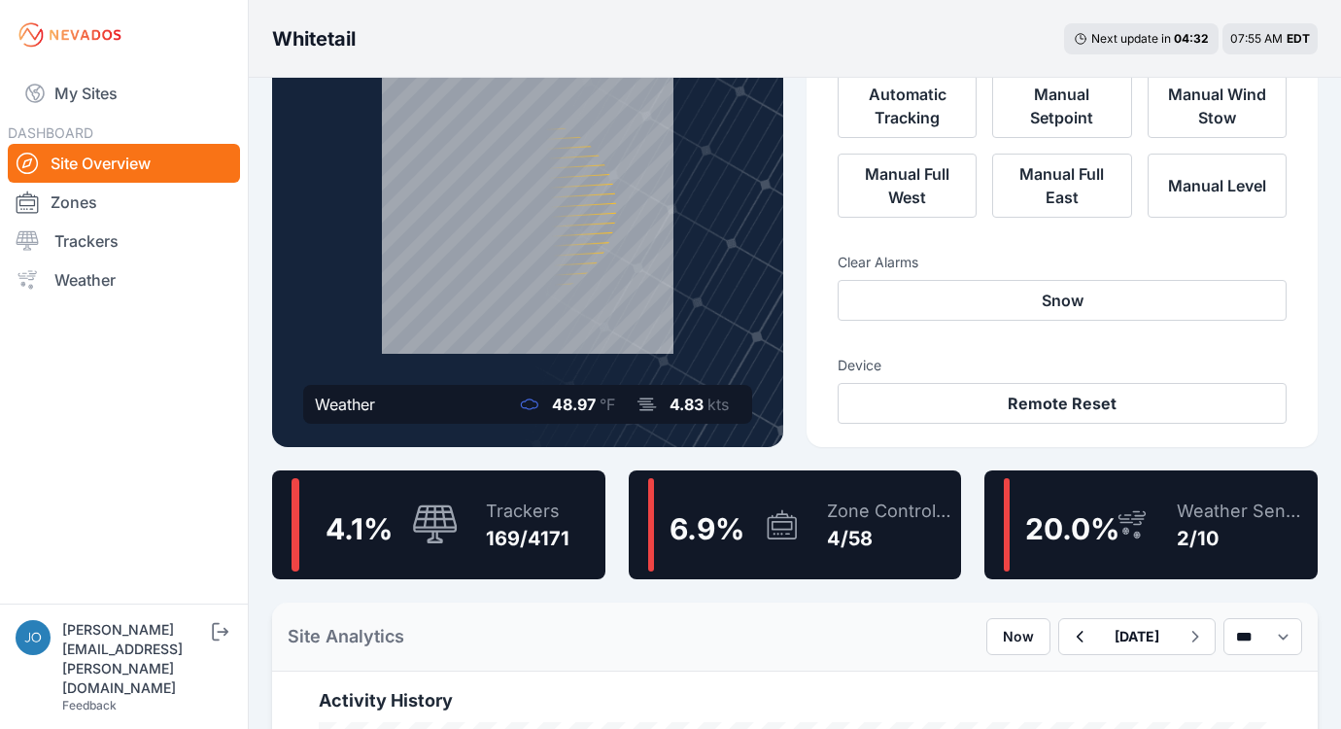
click at [606, 496] on div "4.1 % Trackers 169/4171 6.9 % Zone Controllers 4/58 20.0 % Weather Sensors 2/10" at bounding box center [794, 524] width 1045 height 109
click at [572, 496] on div "4.1 % Trackers 169/4171" at bounding box center [438, 524] width 333 height 109
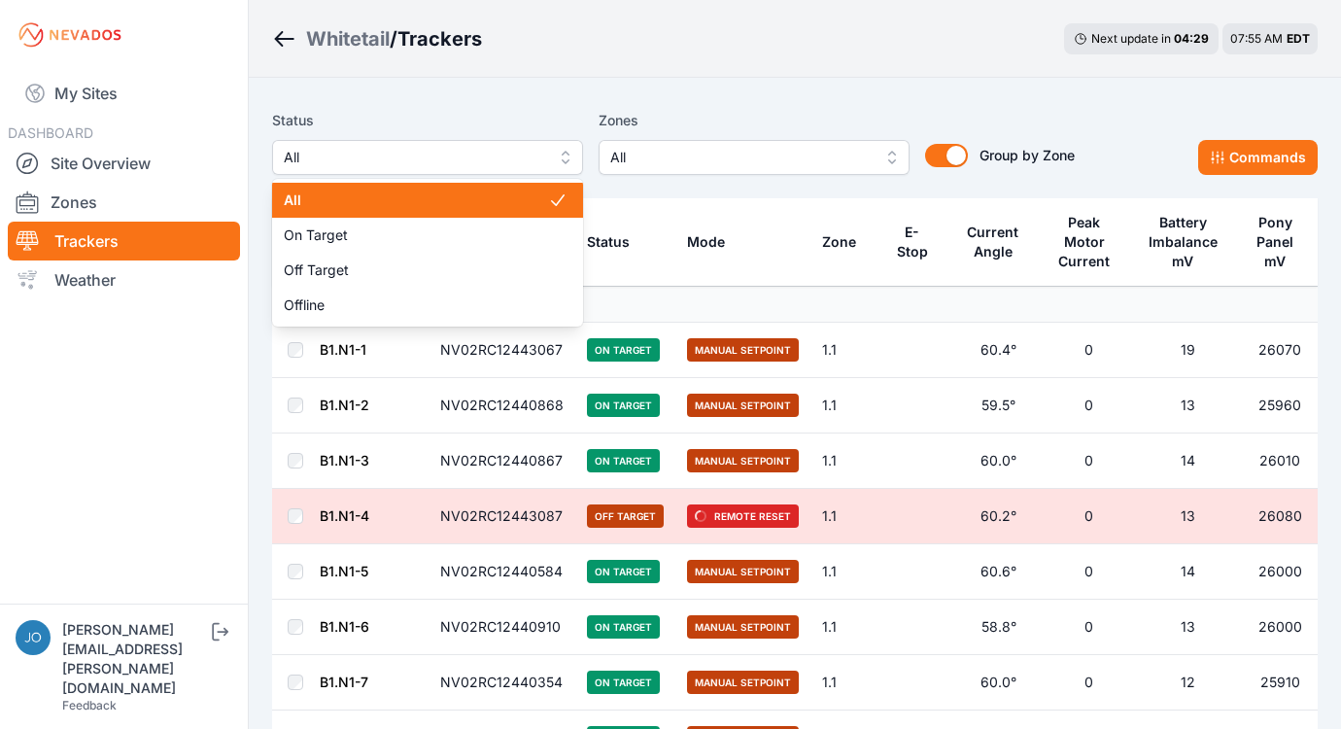
click at [371, 153] on span "All" at bounding box center [414, 157] width 260 height 23
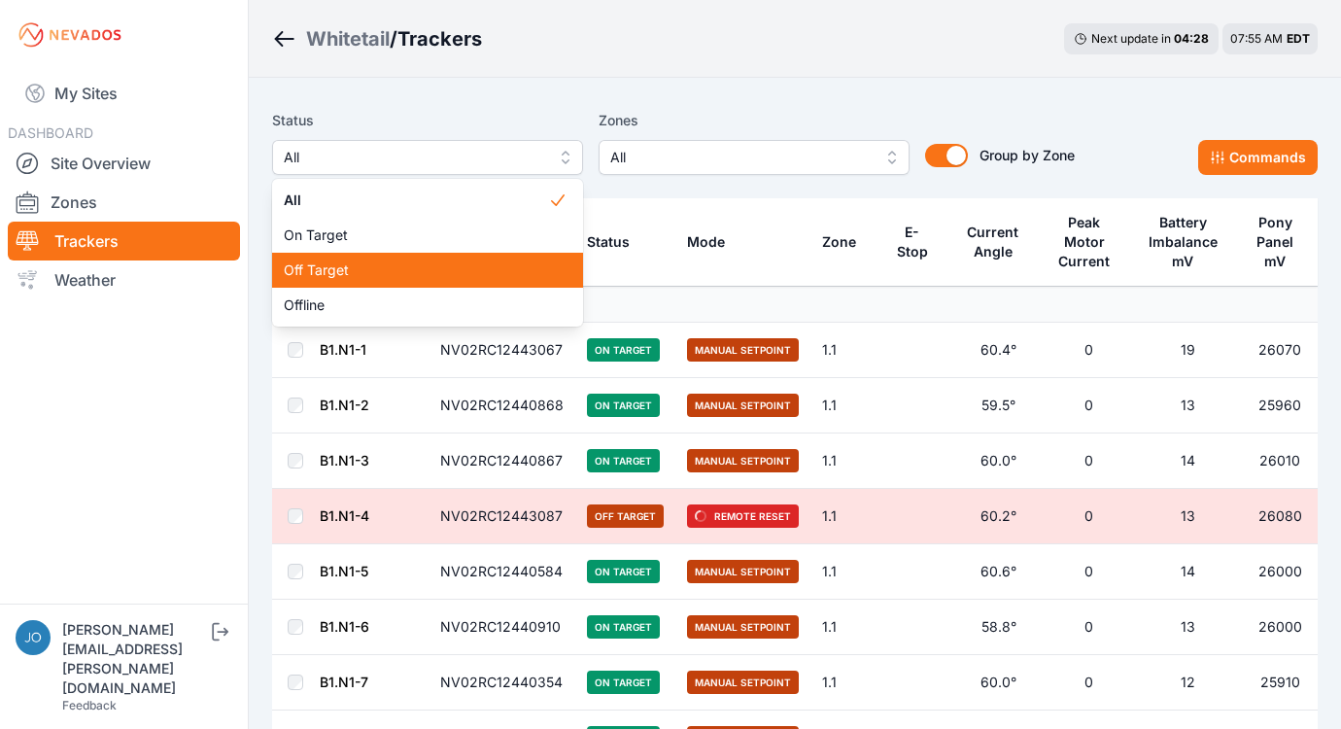
click at [389, 270] on span "Off Target" at bounding box center [416, 269] width 264 height 19
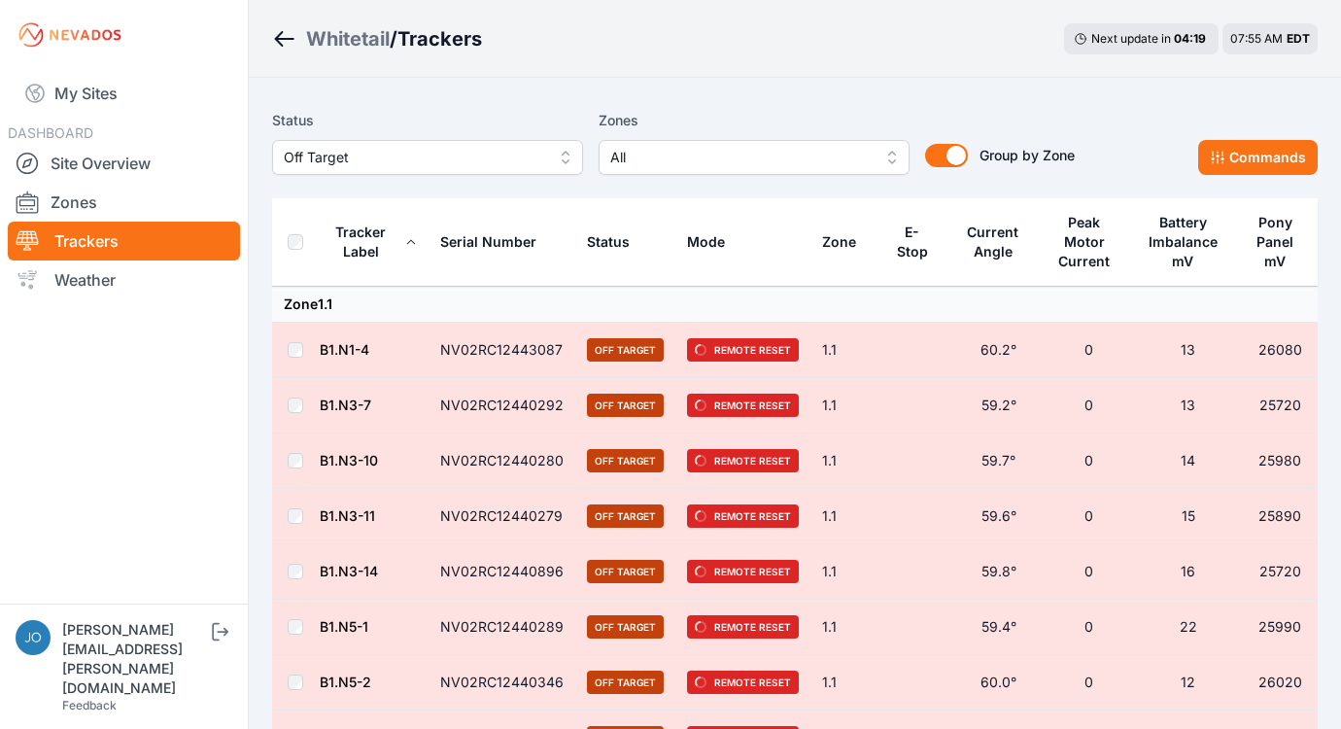
click at [355, 47] on div "Whitetail" at bounding box center [348, 38] width 84 height 27
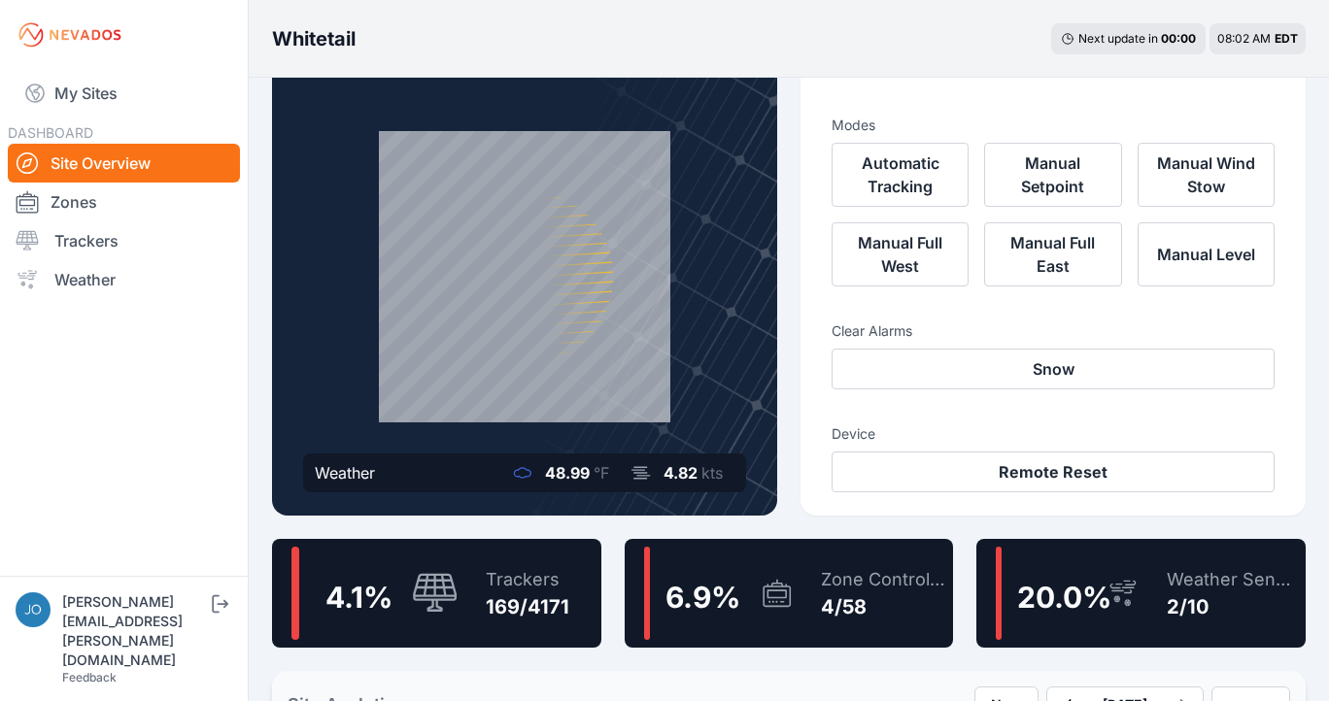
scroll to position [70, 0]
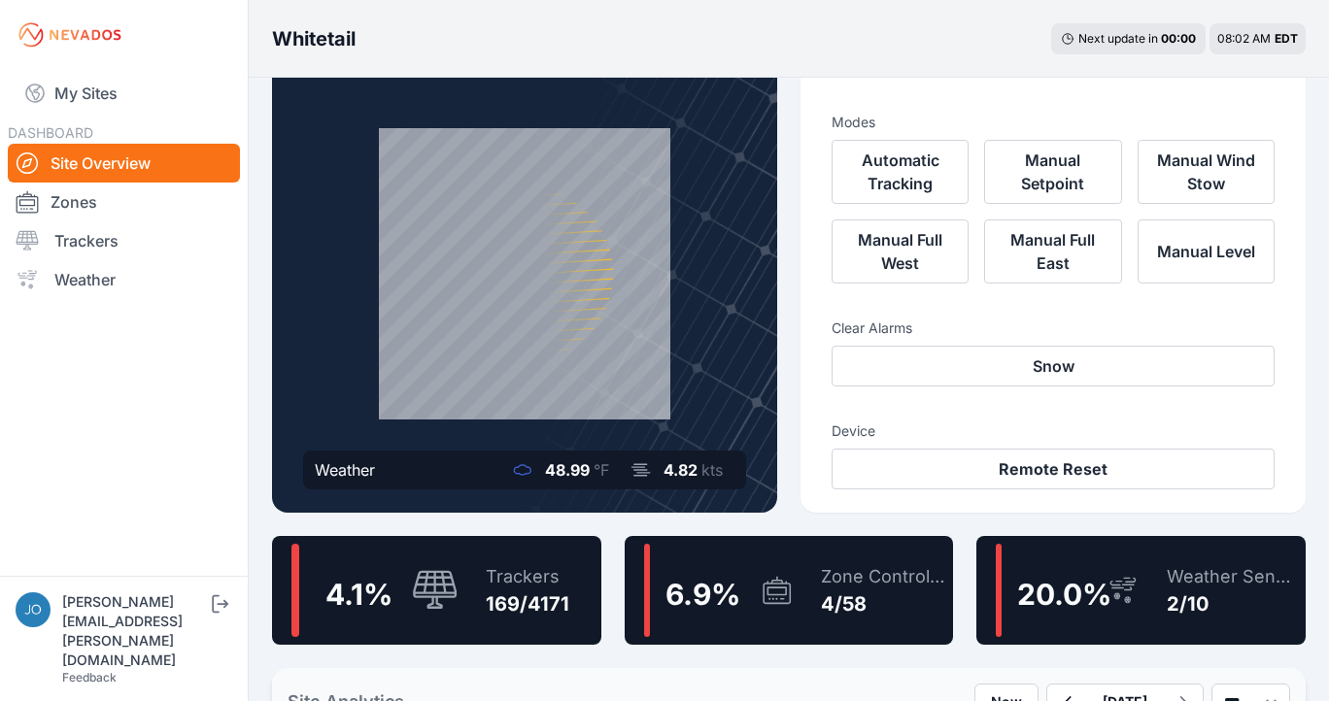
click at [529, 558] on div "Trackers 169/4171" at bounding box center [517, 590] width 103 height 93
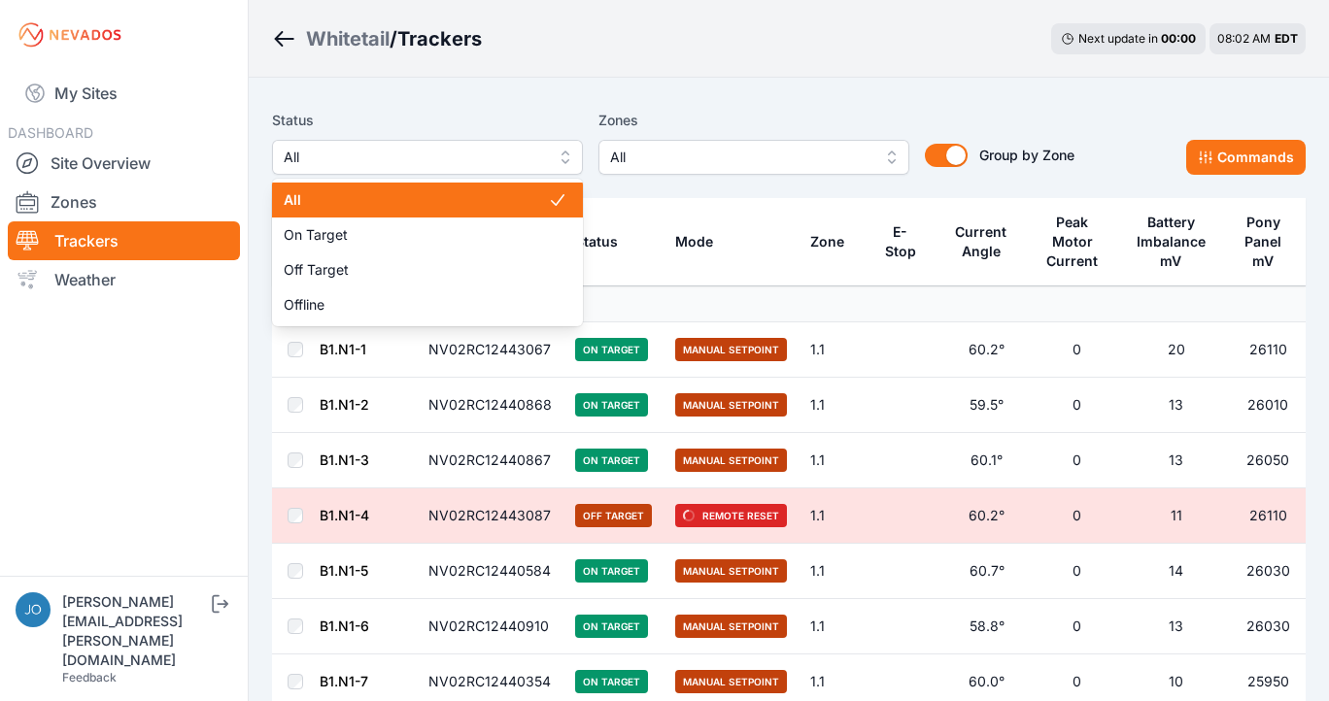
click at [495, 160] on span "All" at bounding box center [414, 157] width 260 height 23
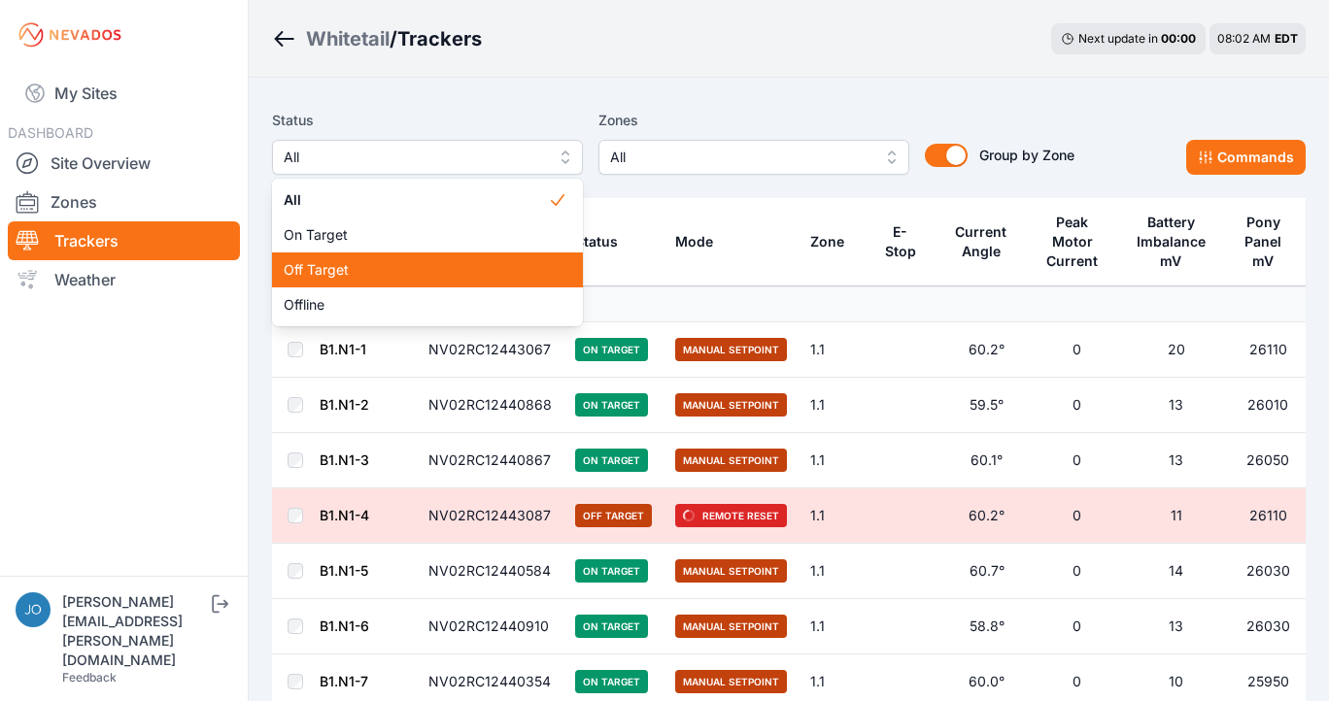
click at [446, 274] on span "Off Target" at bounding box center [416, 269] width 264 height 19
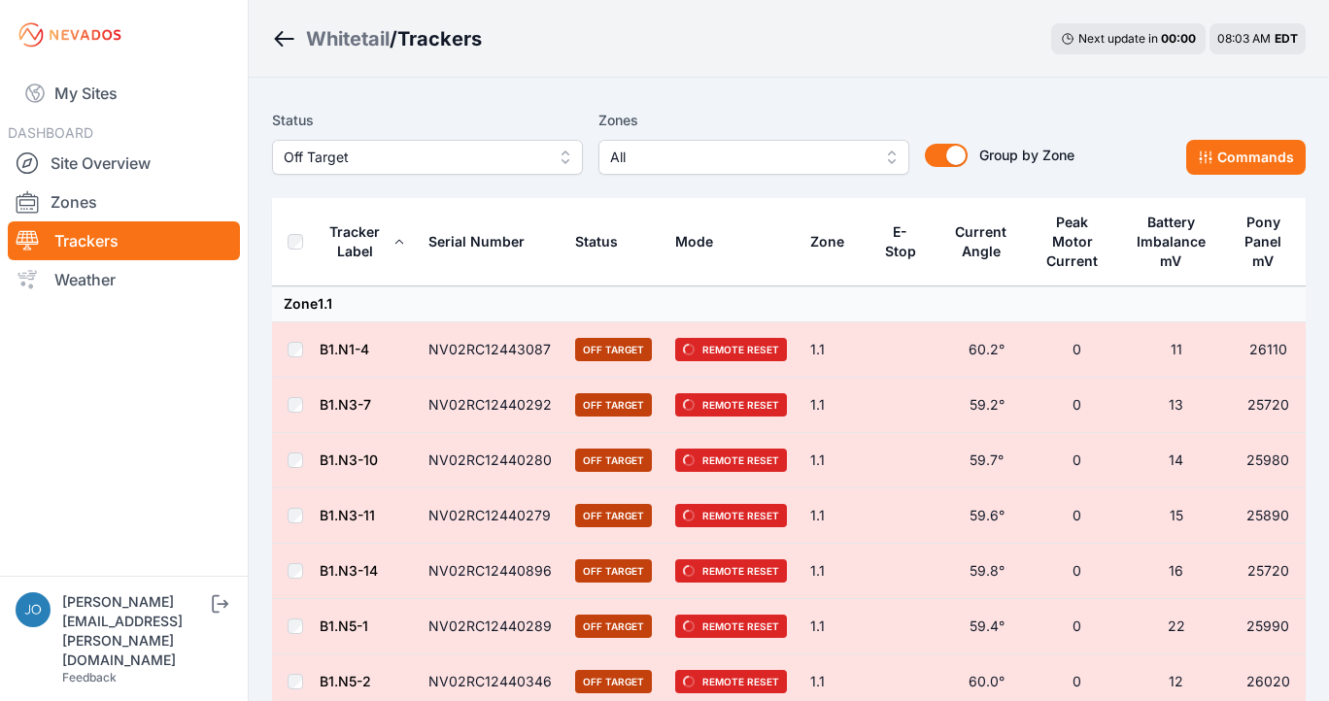
click at [343, 350] on link "B1.N1-4" at bounding box center [345, 349] width 50 height 17
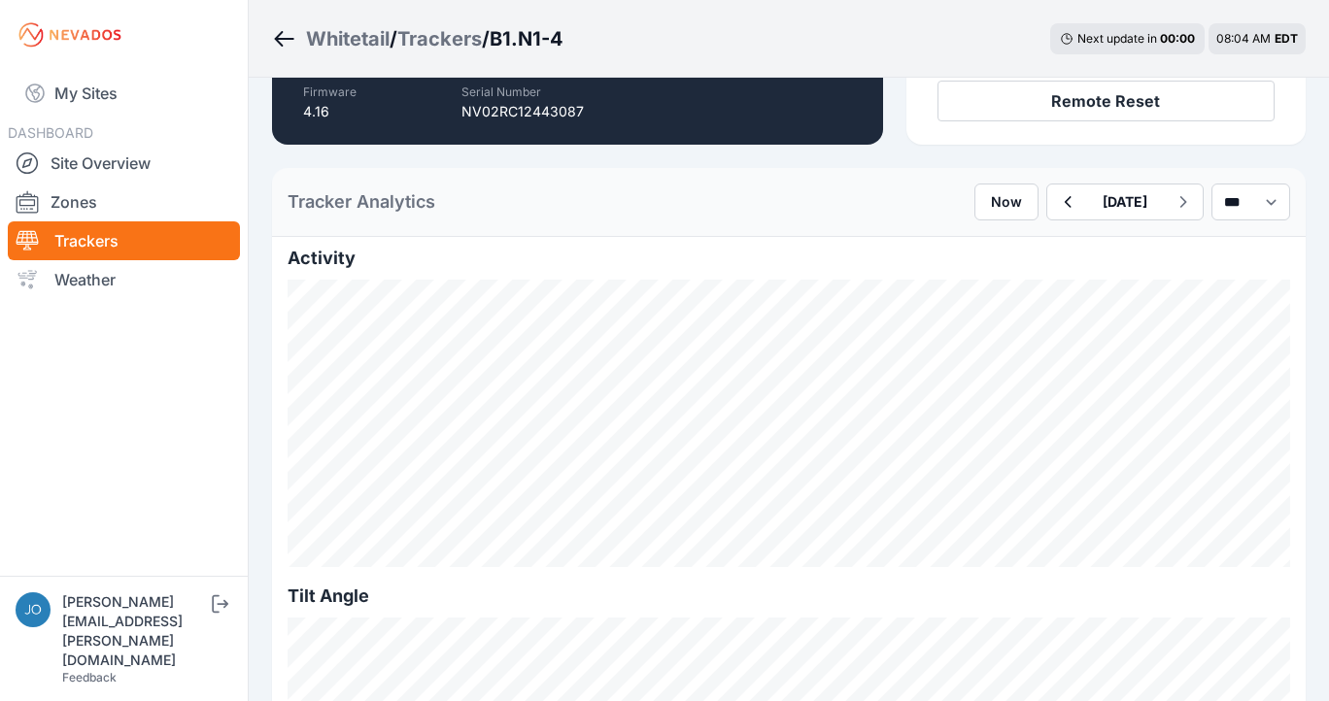
scroll to position [349, 0]
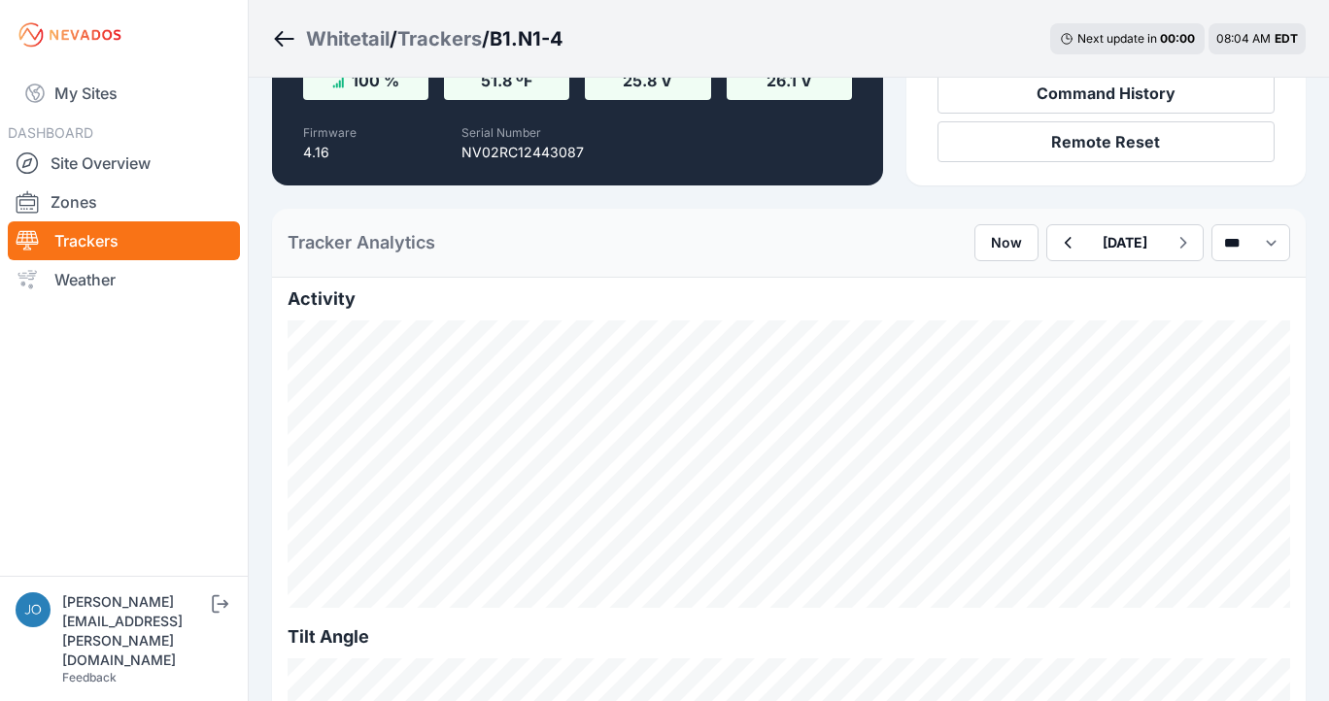
click at [279, 37] on icon "Breadcrumb" at bounding box center [279, 39] width 9 height 16
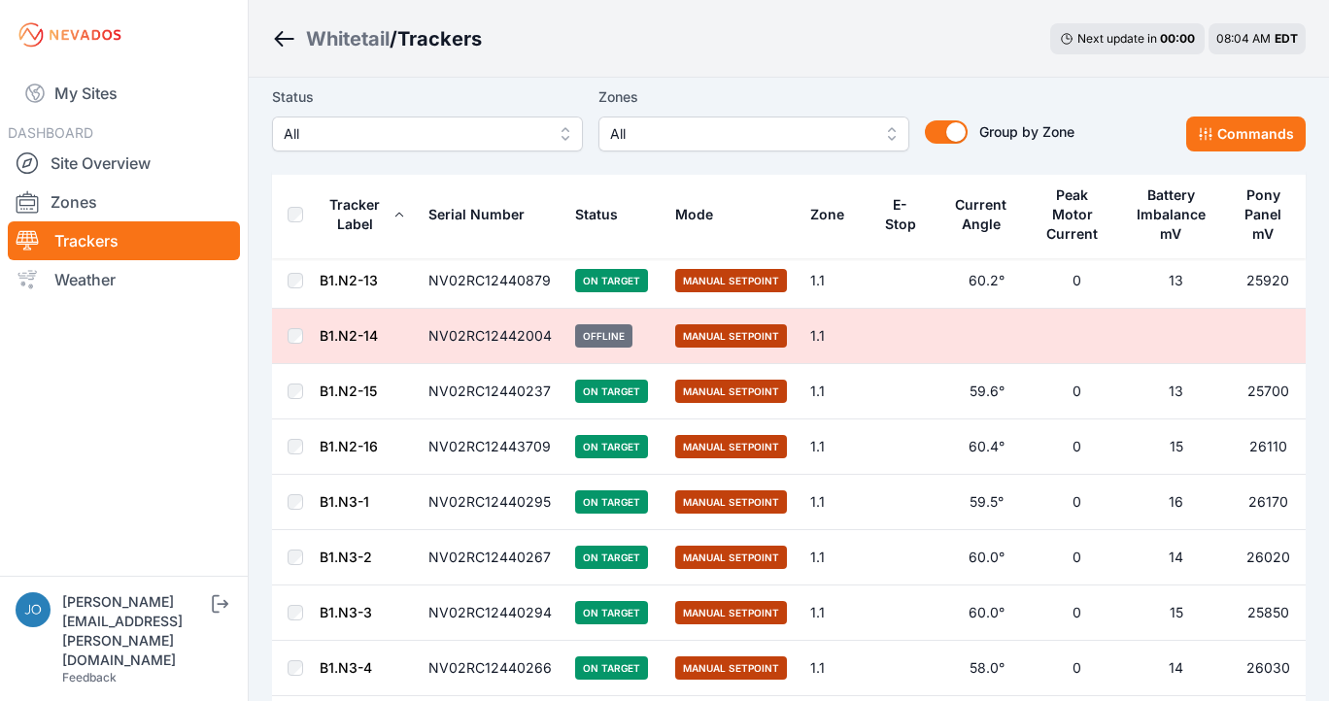
scroll to position [1625, 0]
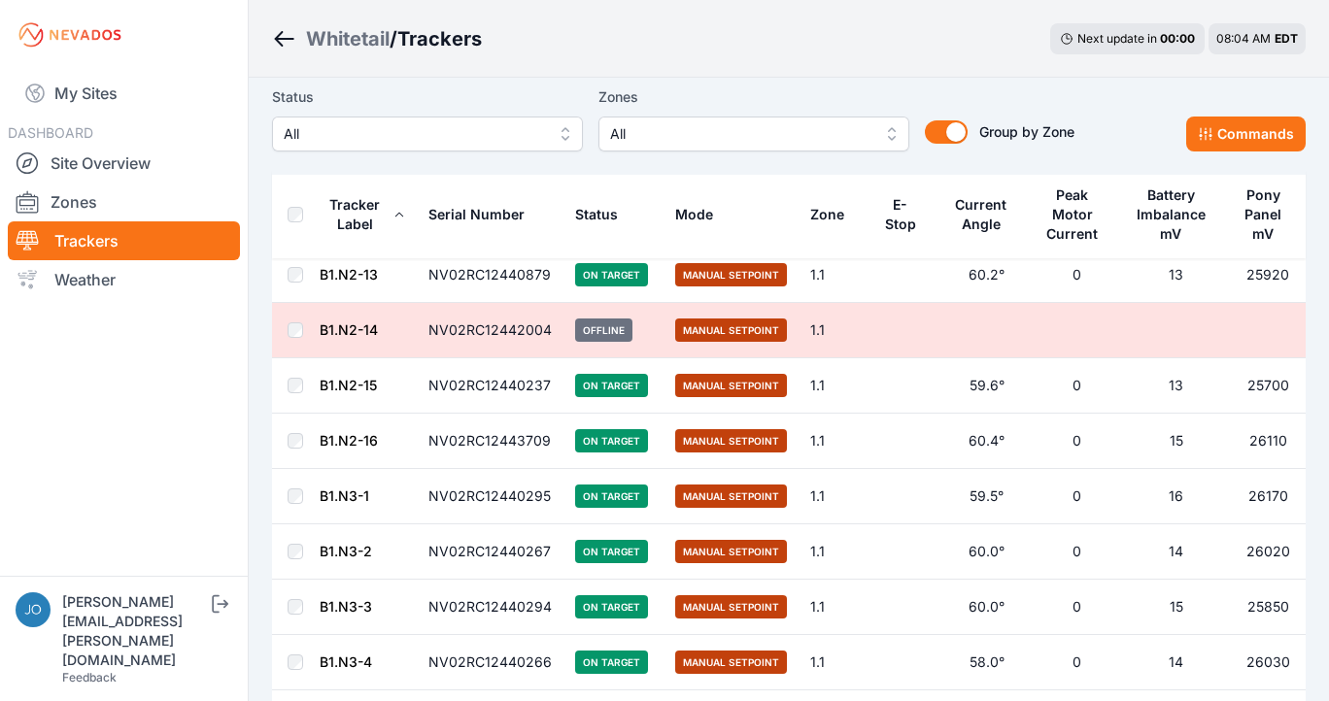
click at [364, 326] on link "B1.N2-14" at bounding box center [349, 330] width 58 height 17
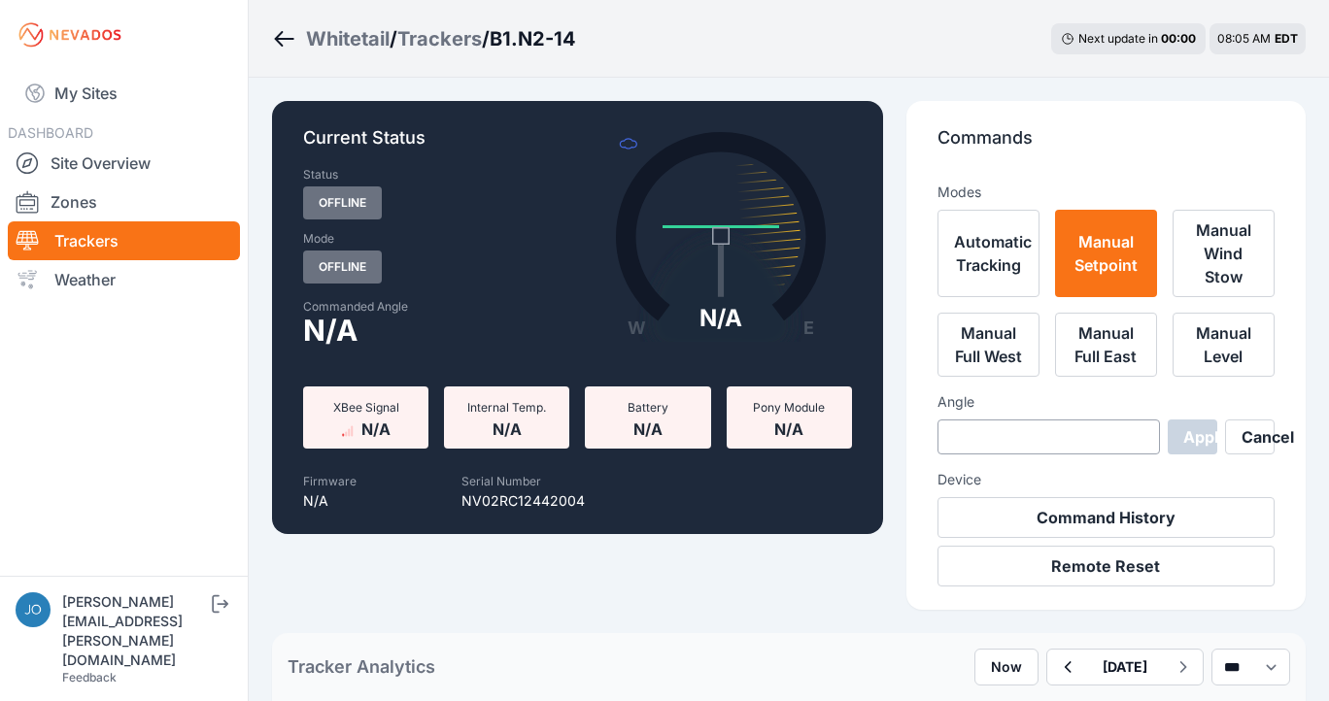
click at [458, 47] on div "Trackers" at bounding box center [439, 38] width 85 height 27
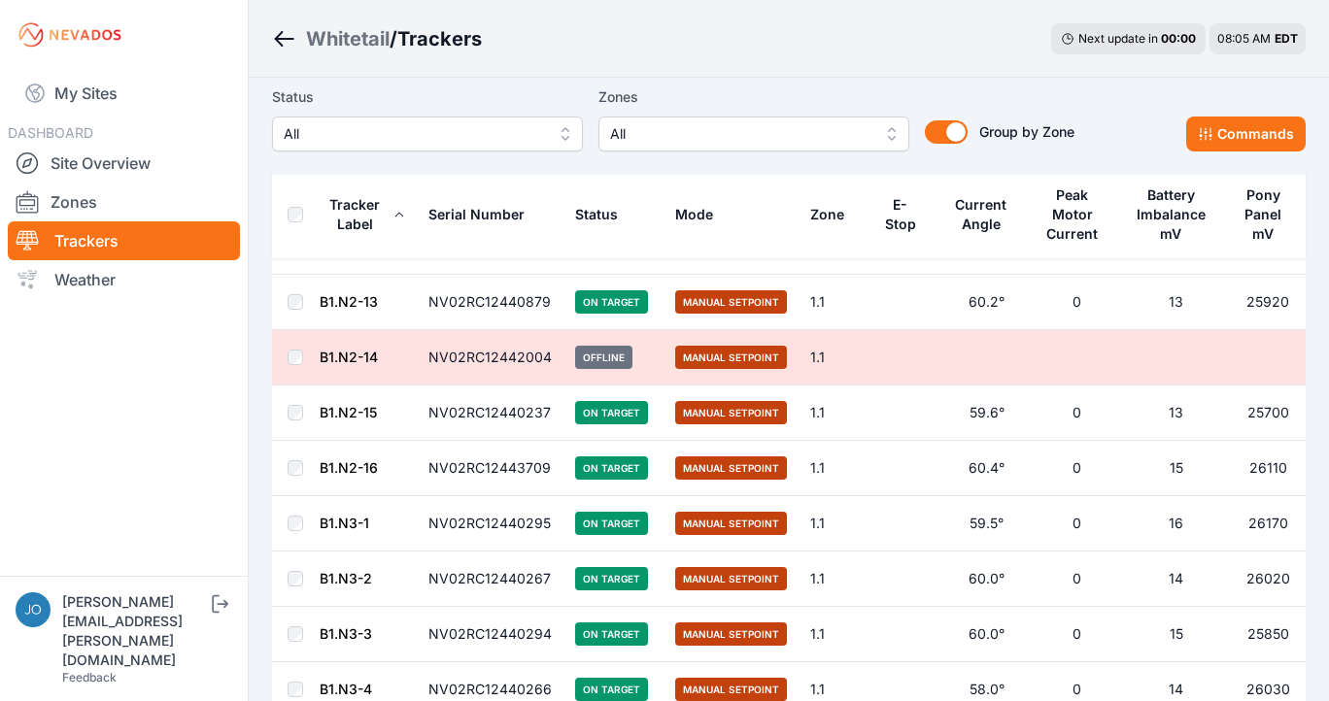
scroll to position [1602, 0]
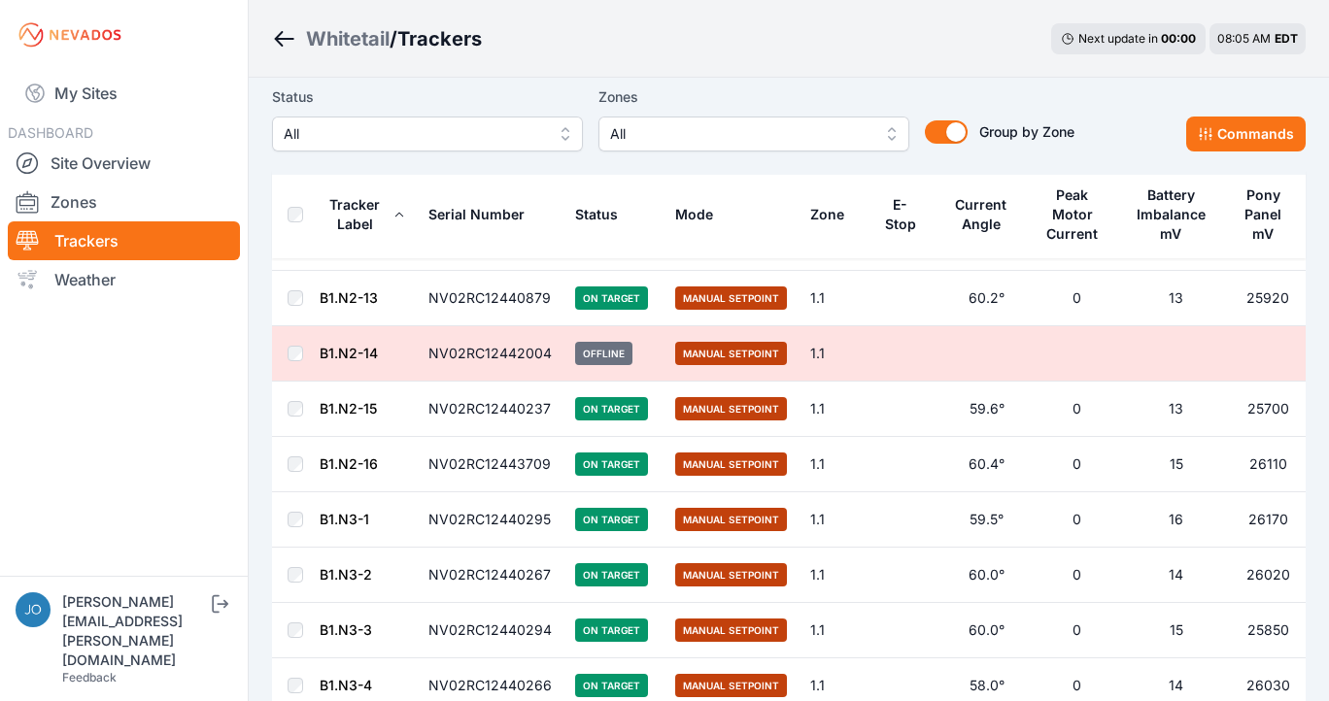
click at [359, 353] on link "B1.N2-14" at bounding box center [349, 353] width 58 height 17
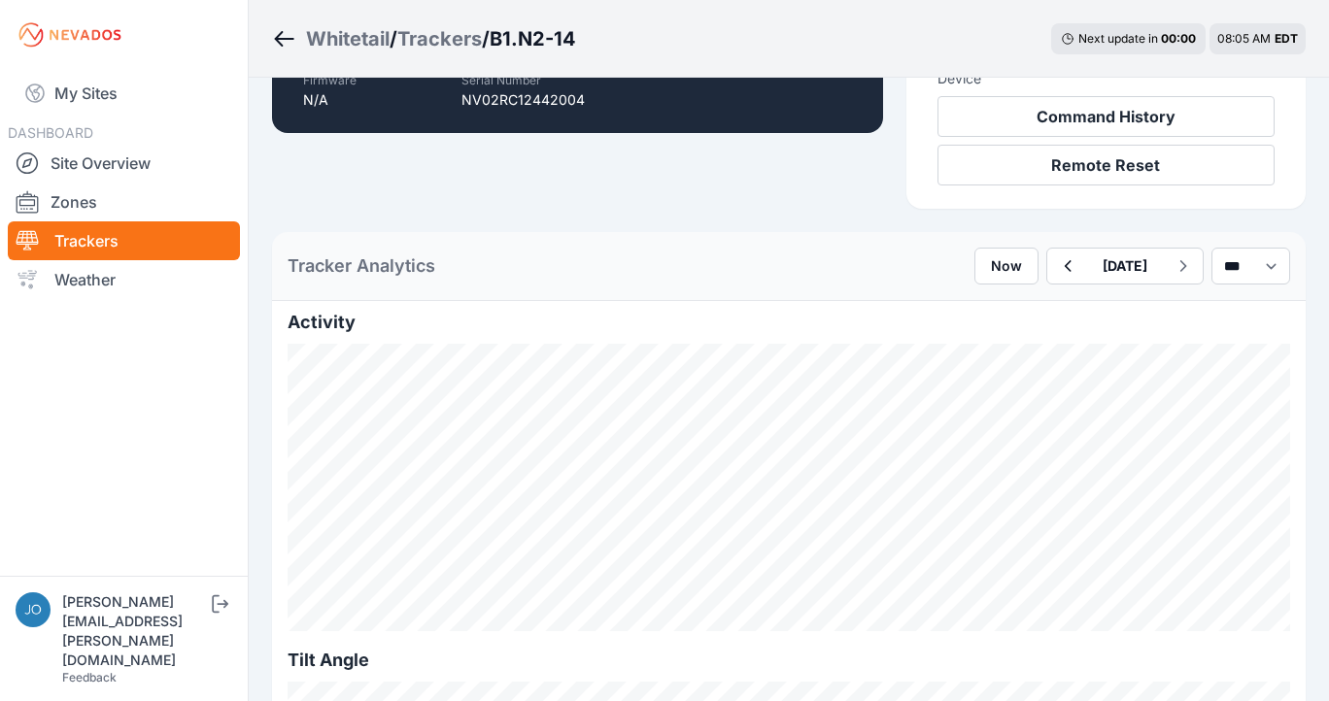
scroll to position [402, 0]
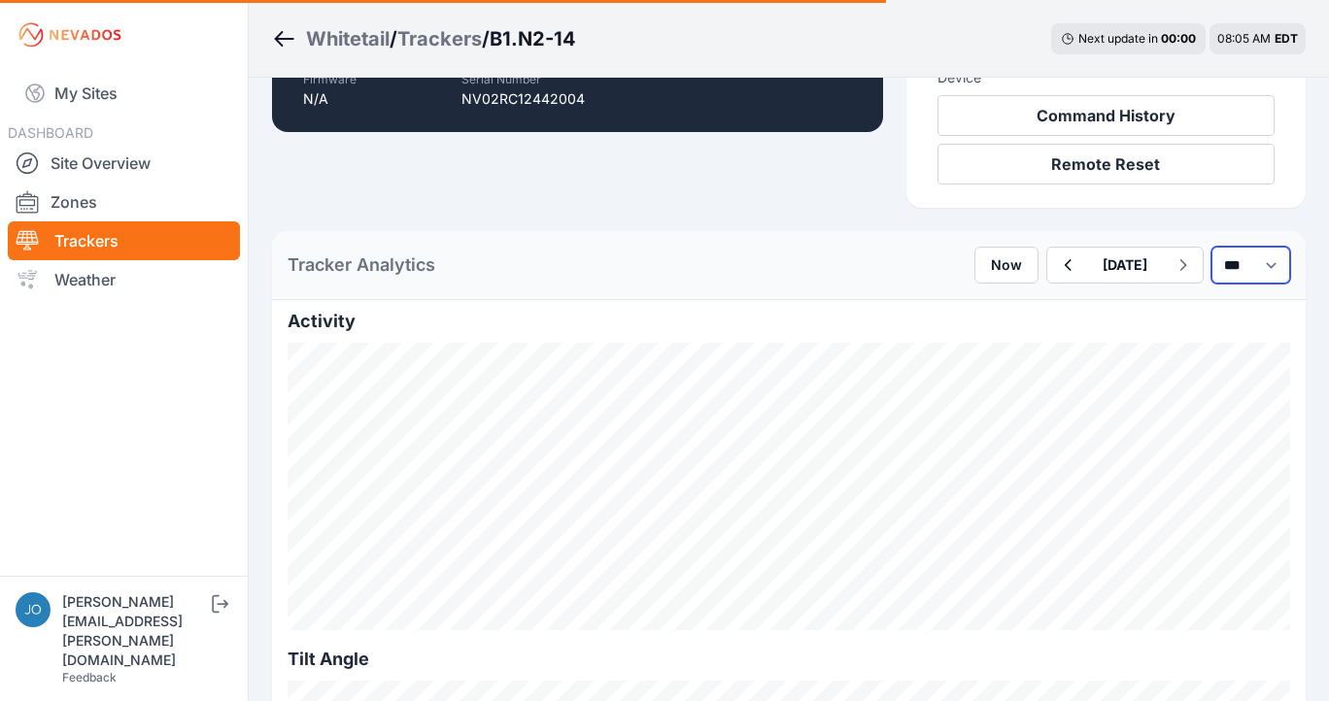
select select "******"
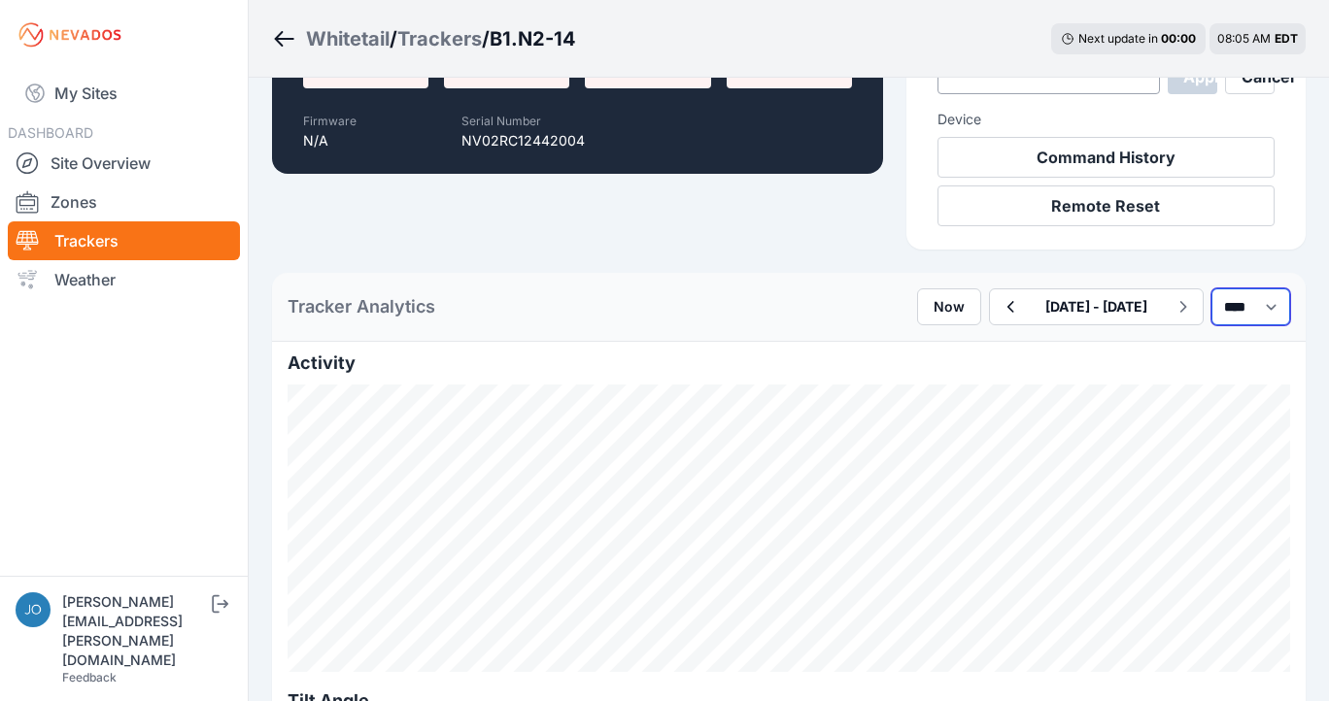
scroll to position [259, 0]
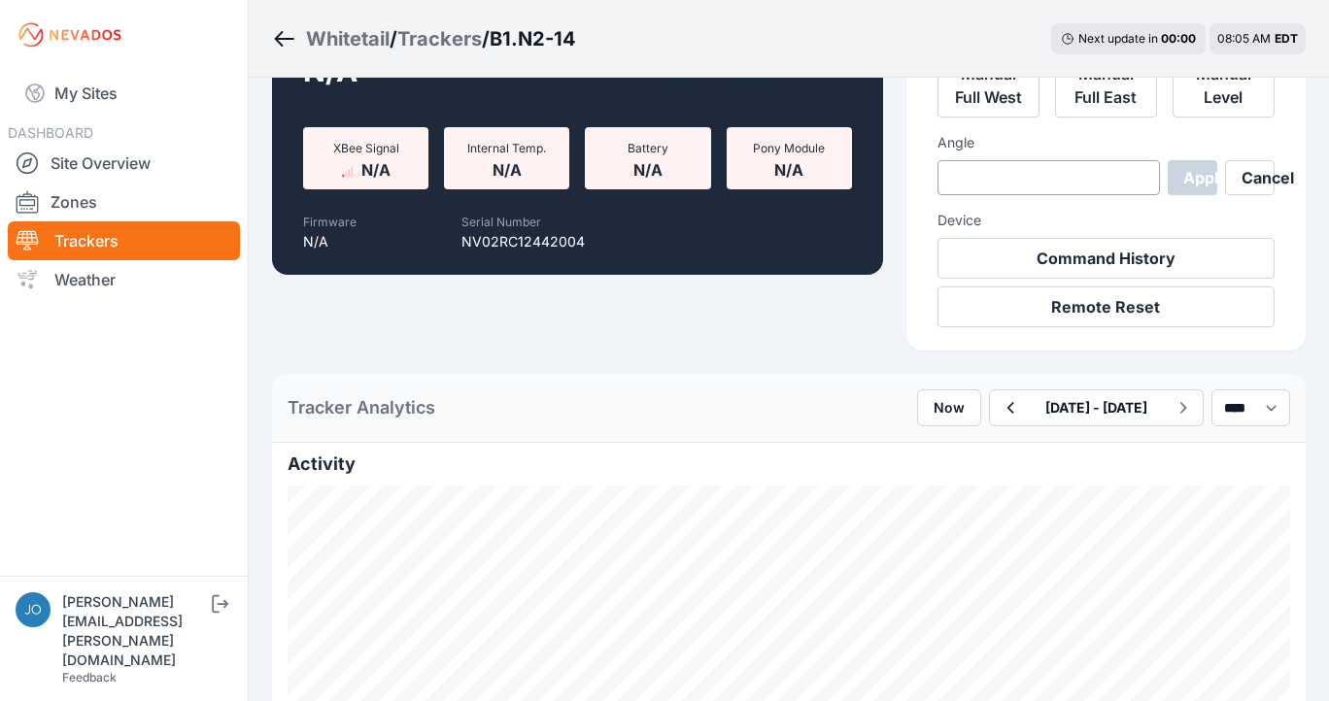
click at [281, 40] on icon "Breadcrumb" at bounding box center [284, 39] width 19 height 2
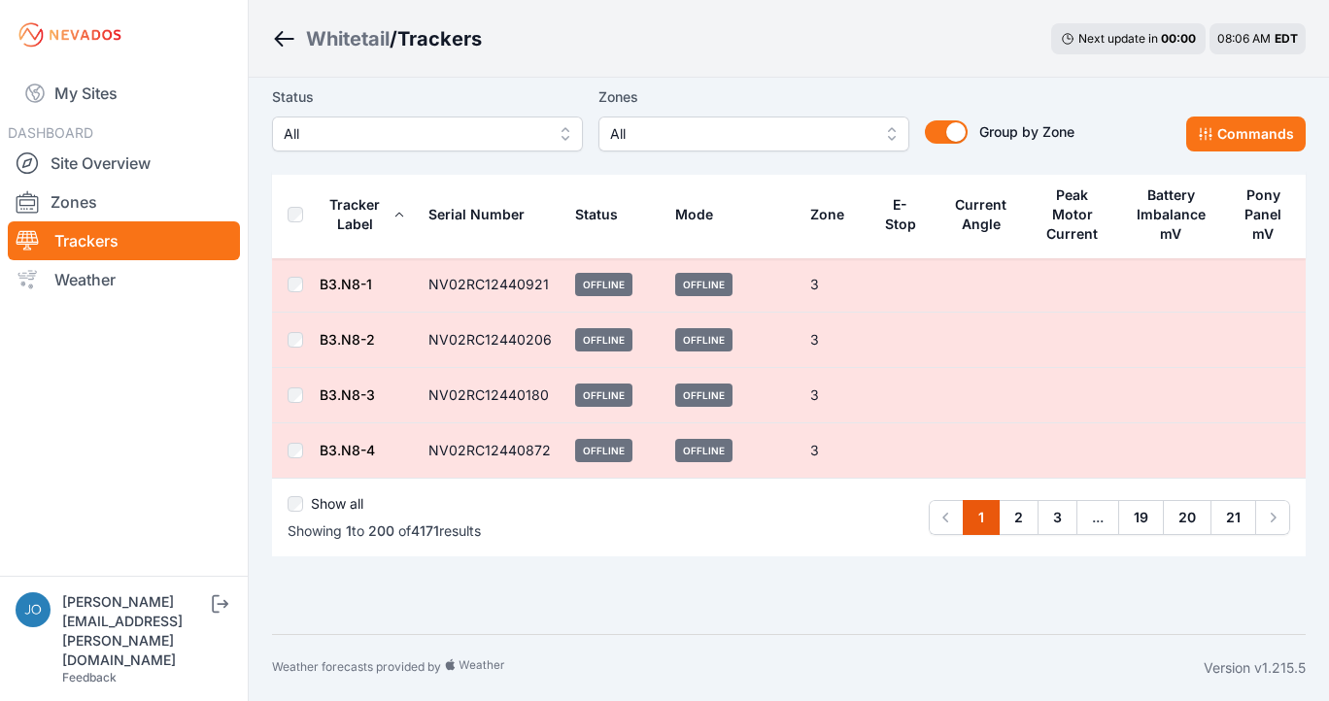
scroll to position [11028, 0]
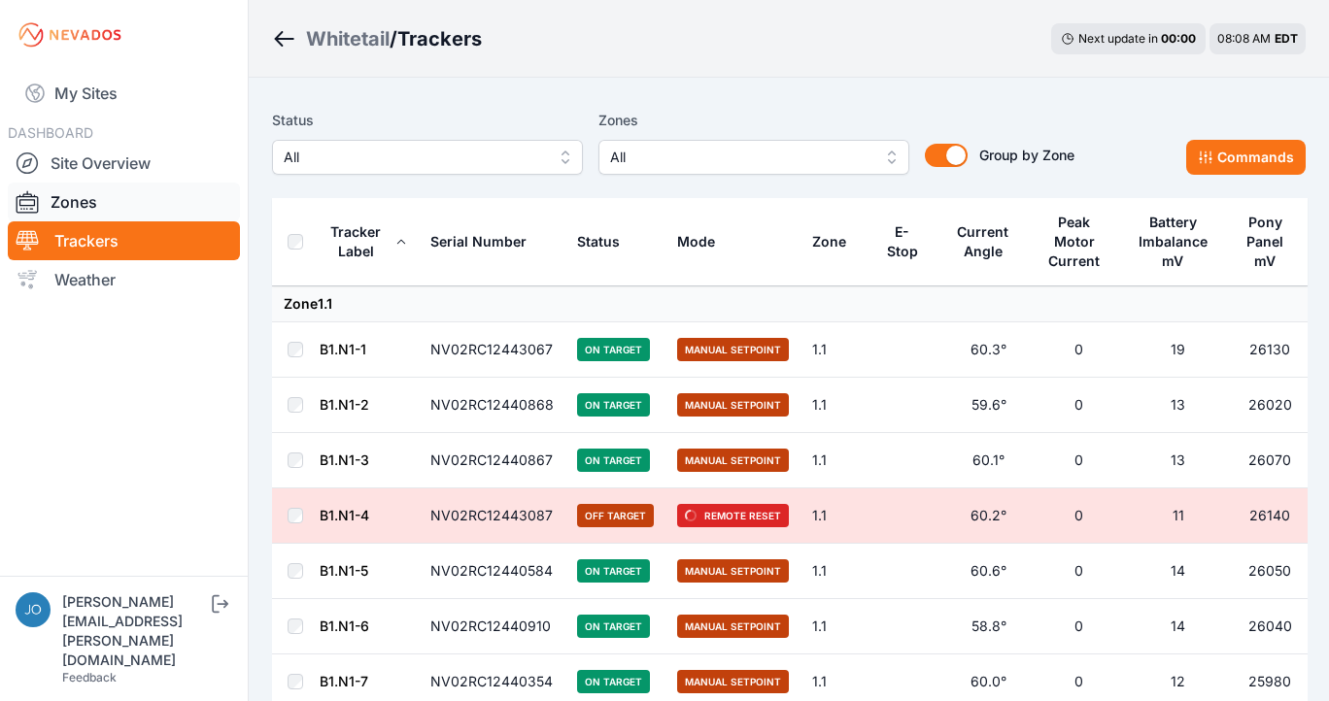
click at [69, 207] on link "Zones" at bounding box center [124, 202] width 232 height 39
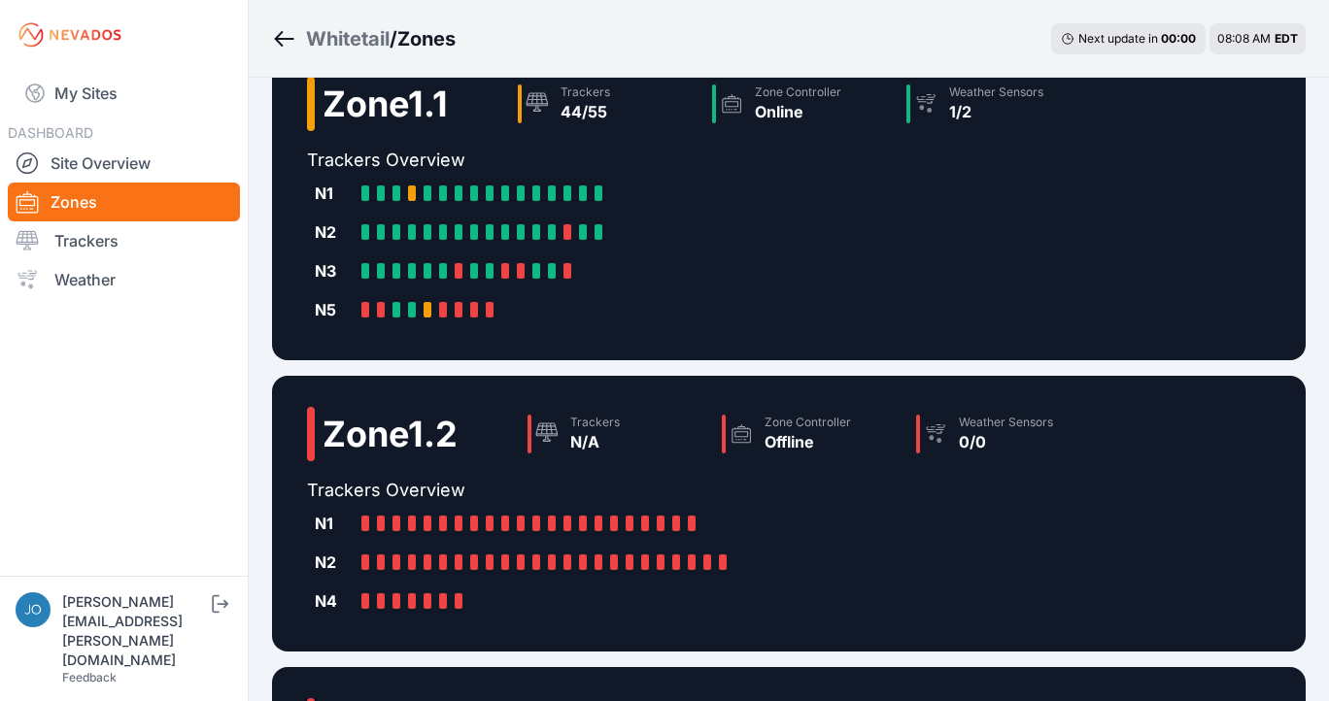
scroll to position [35, 0]
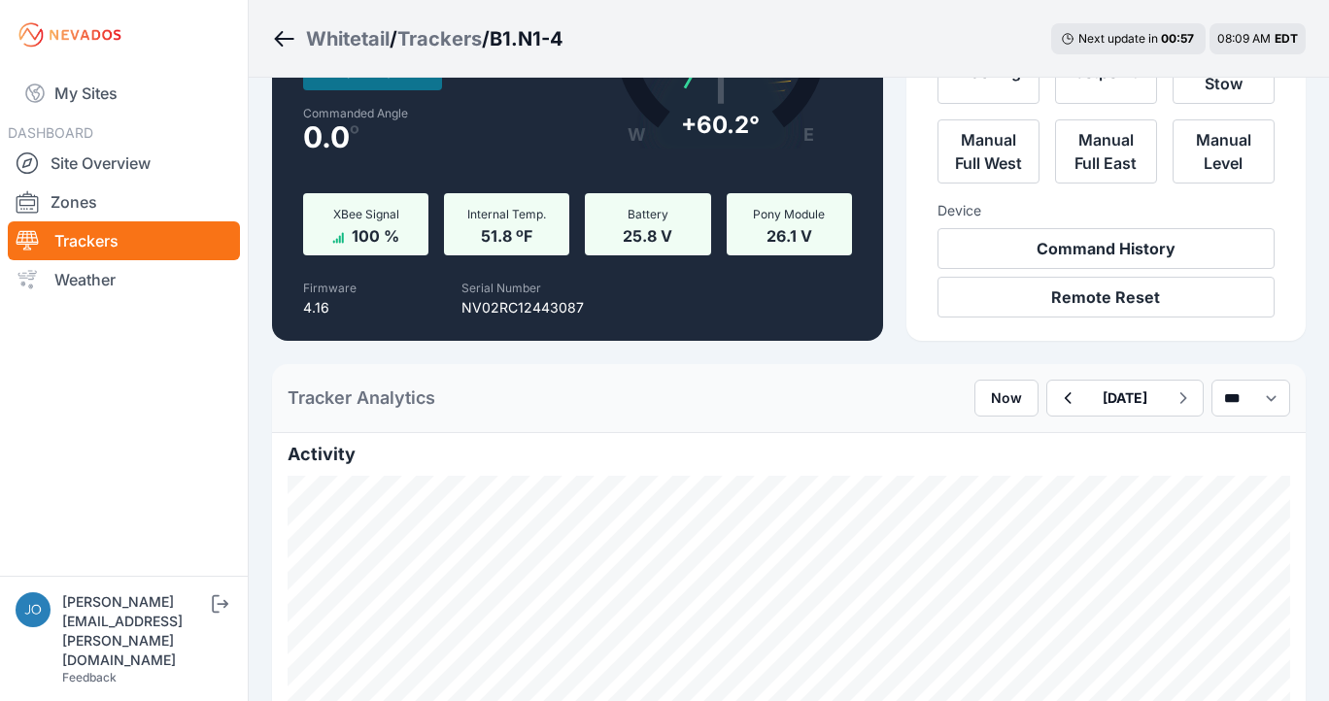
scroll to position [177, 0]
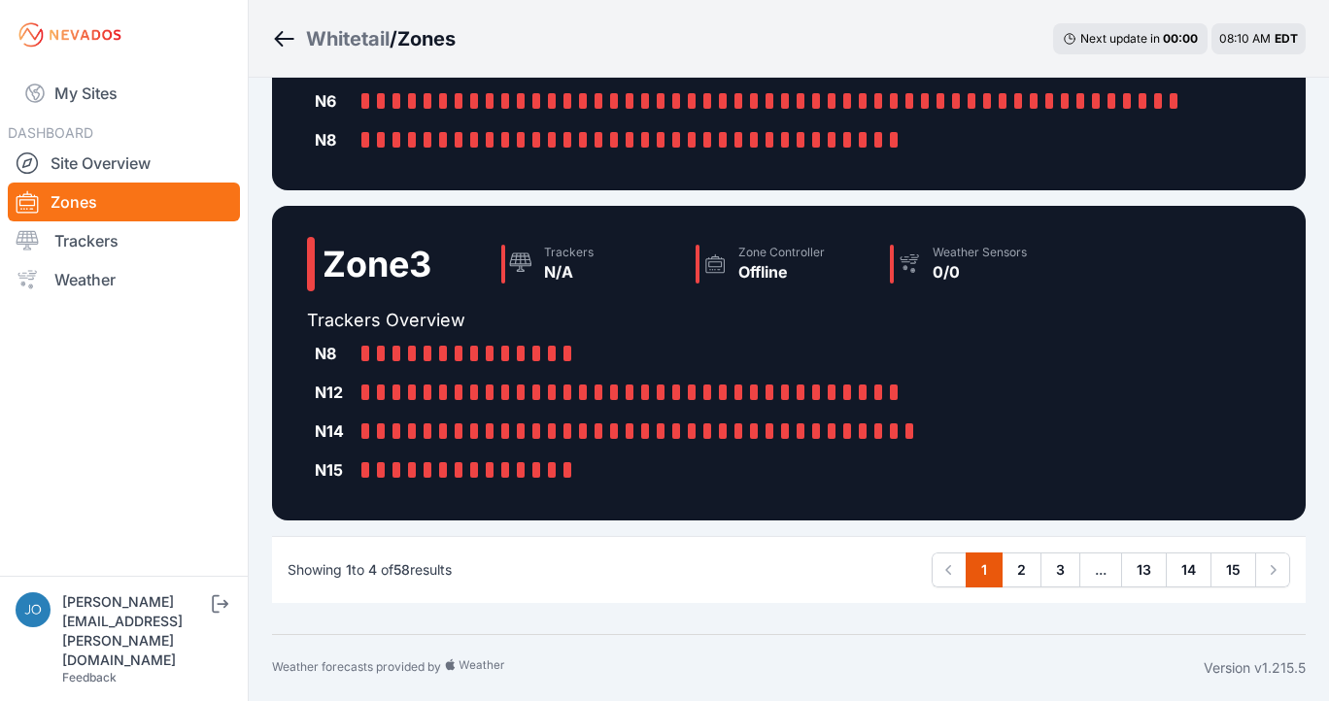
scroll to position [769, 0]
click at [1025, 567] on link "2" at bounding box center [1022, 570] width 40 height 35
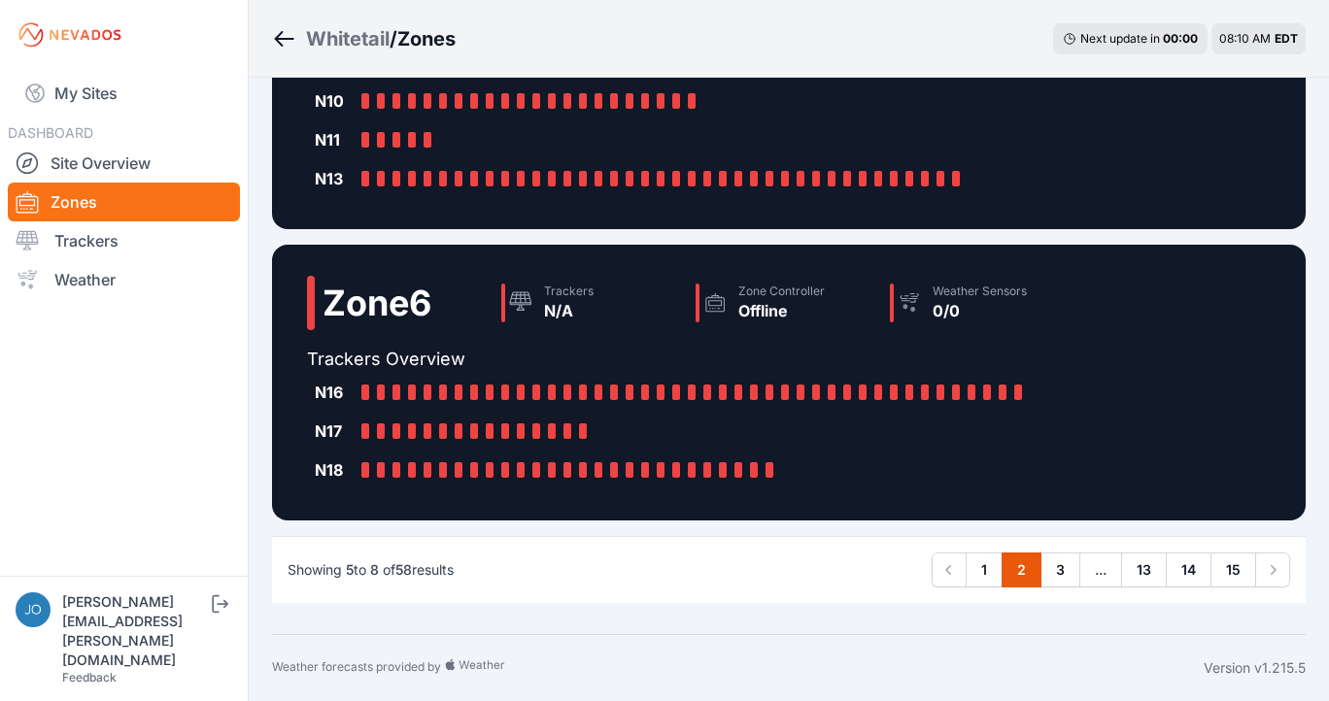
scroll to position [731, 0]
click at [1060, 568] on link "3" at bounding box center [1061, 570] width 40 height 35
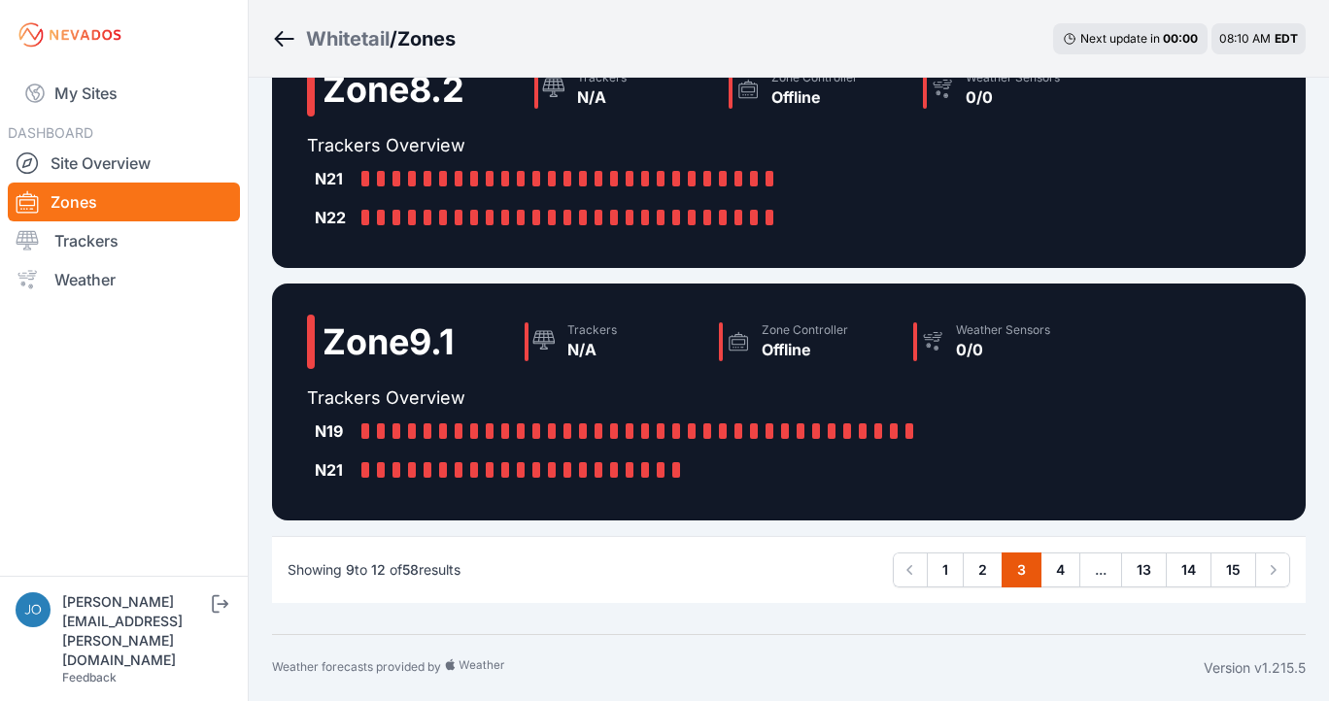
scroll to position [614, 0]
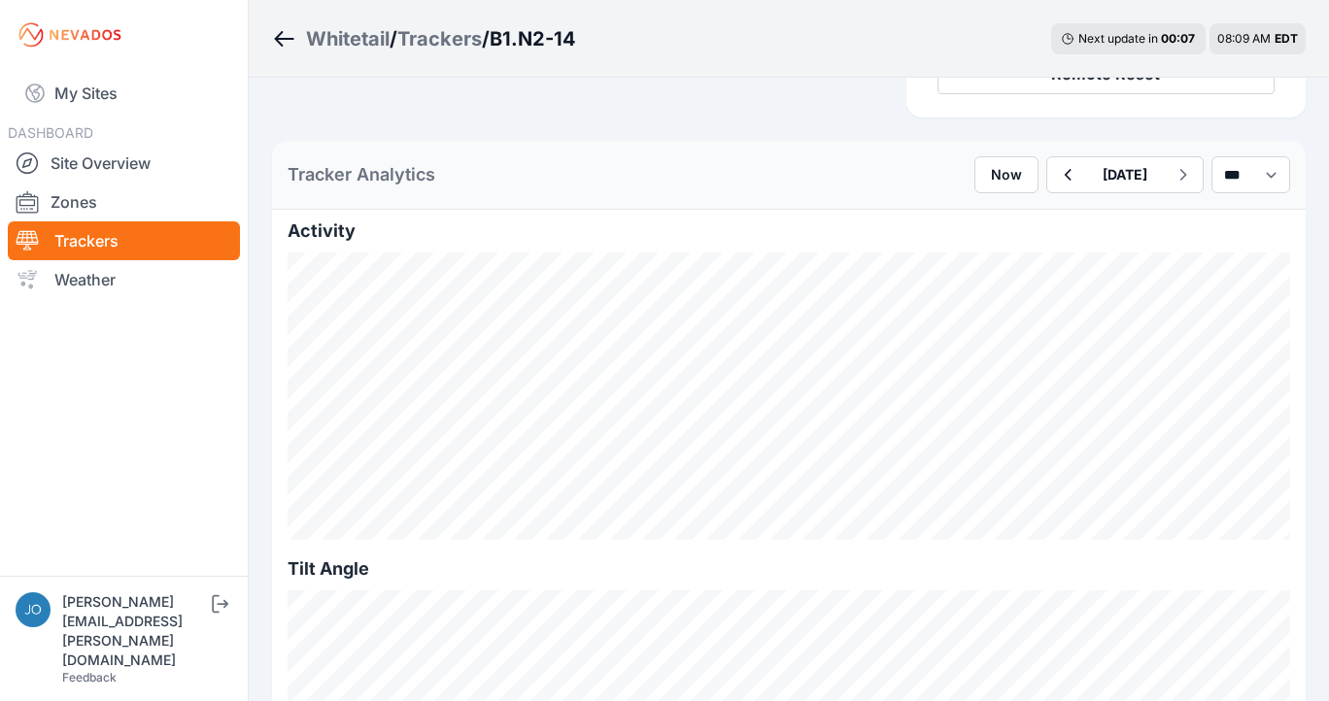
scroll to position [399, 0]
